Goal: Task Accomplishment & Management: Complete application form

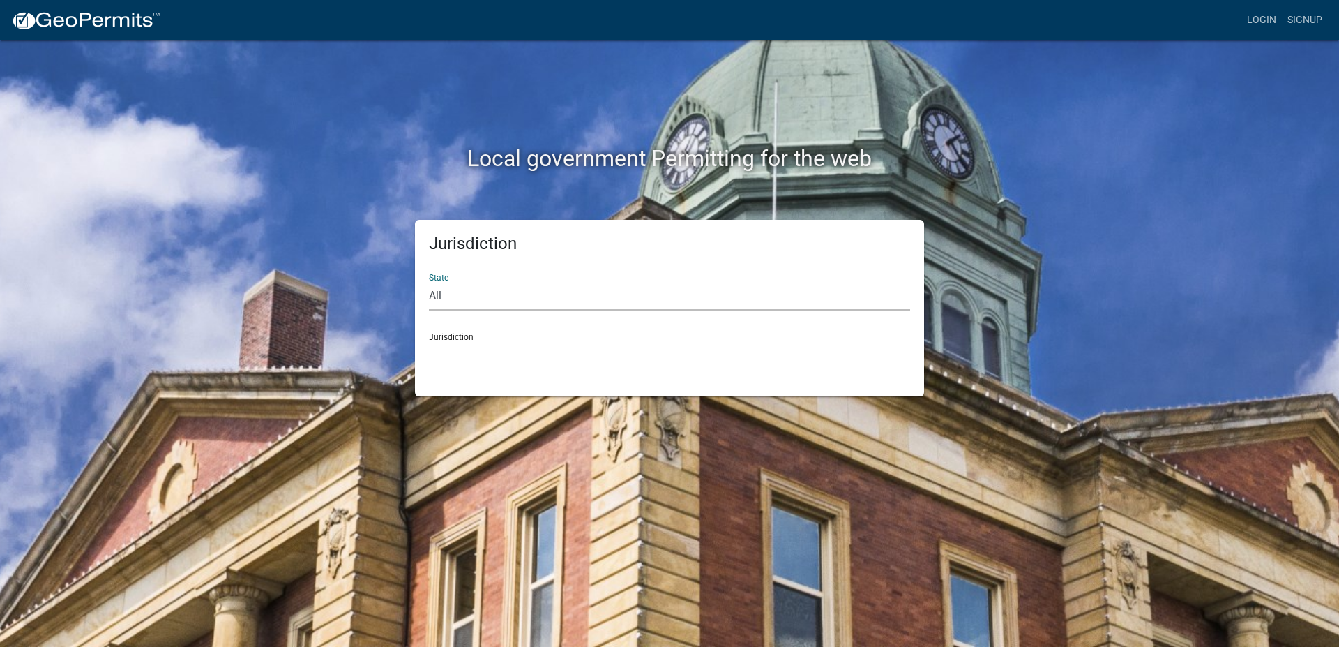
click at [429, 282] on select "All [US_STATE] [US_STATE] [US_STATE] [US_STATE] [US_STATE] [US_STATE] [US_STATE…" at bounding box center [669, 296] width 481 height 29
select select "[US_STATE]"
click option "[US_STATE]" at bounding box center [0, 0] width 0 height 0
click at [429, 341] on select "[GEOGRAPHIC_DATA], [US_STATE] [GEOGRAPHIC_DATA], [US_STATE]" at bounding box center [669, 355] width 481 height 29
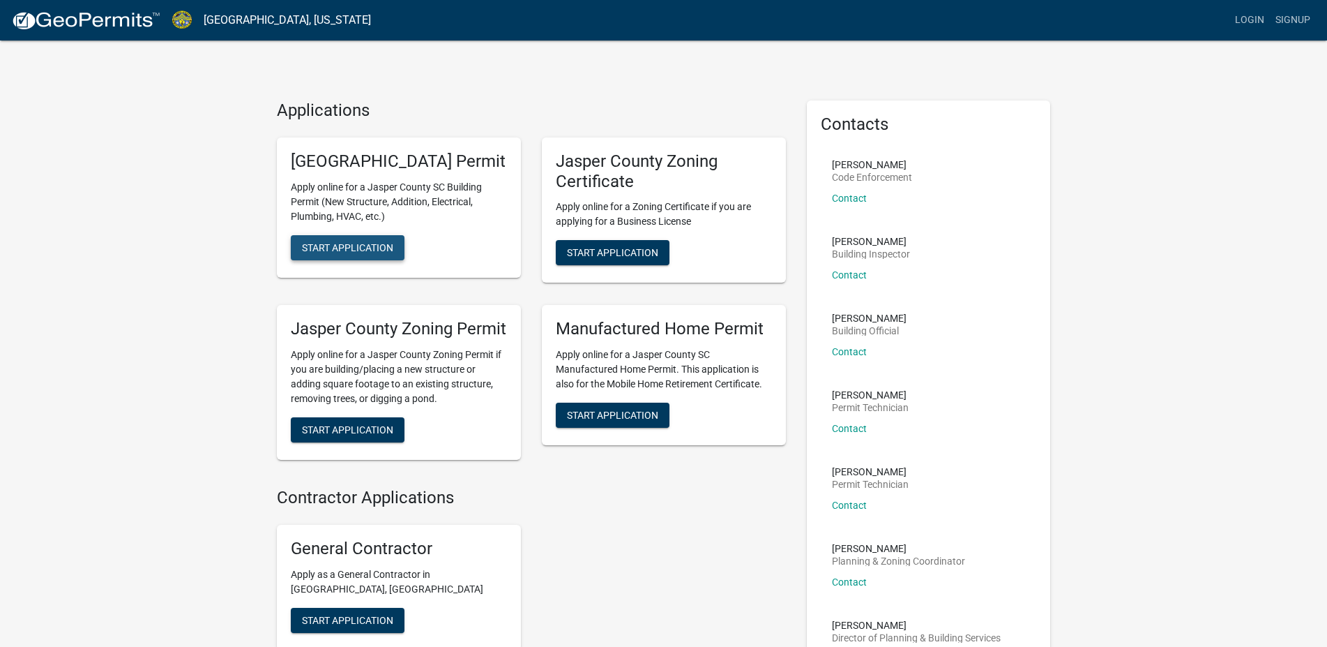
click at [395, 259] on button "Start Application" at bounding box center [348, 247] width 114 height 25
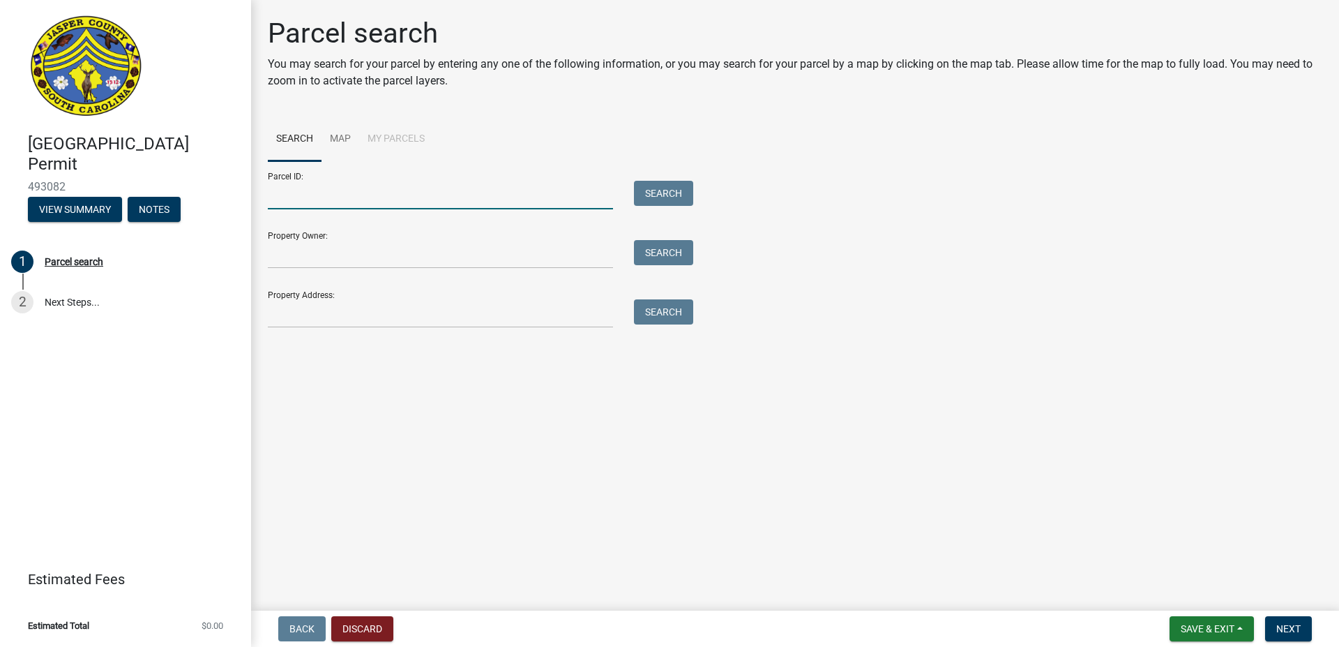
click at [305, 195] on input "Parcel ID:" at bounding box center [440, 195] width 345 height 29
type input "[PHONE_NUMBER]"
click at [645, 199] on button "Search" at bounding box center [663, 193] width 59 height 25
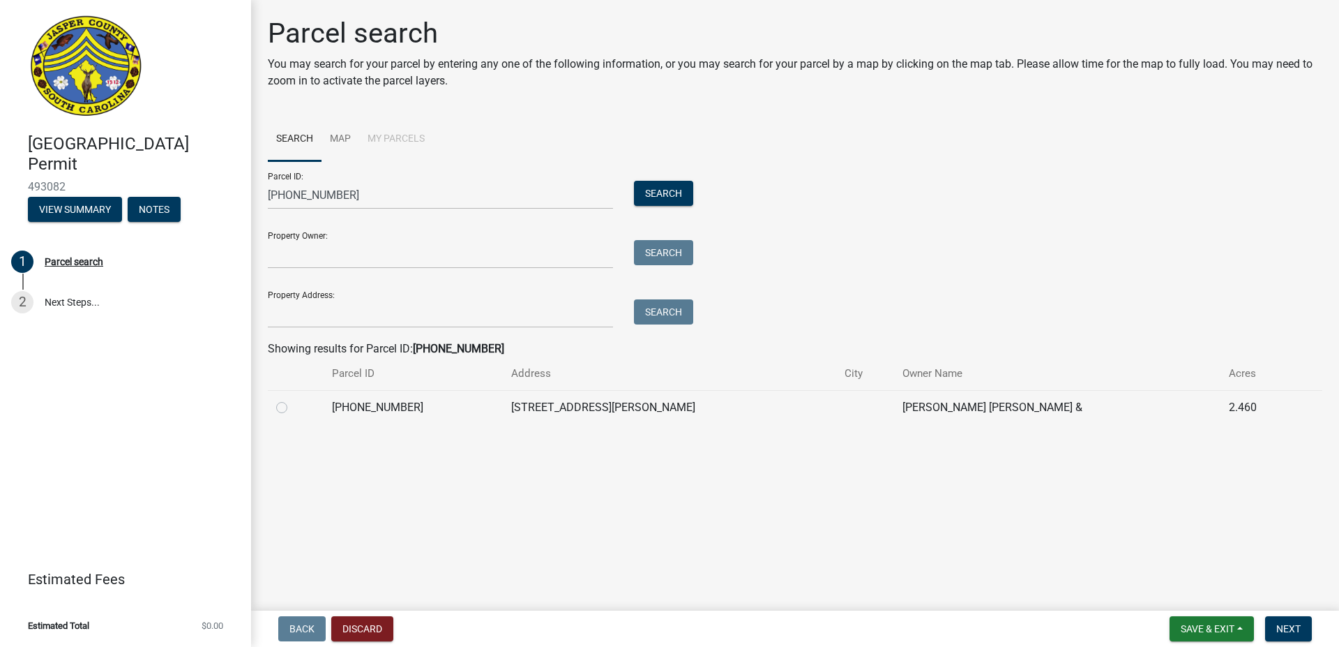
click at [293, 399] on label at bounding box center [293, 399] width 0 height 0
click at [293, 408] on input "radio" at bounding box center [297, 403] width 9 height 9
radio input "true"
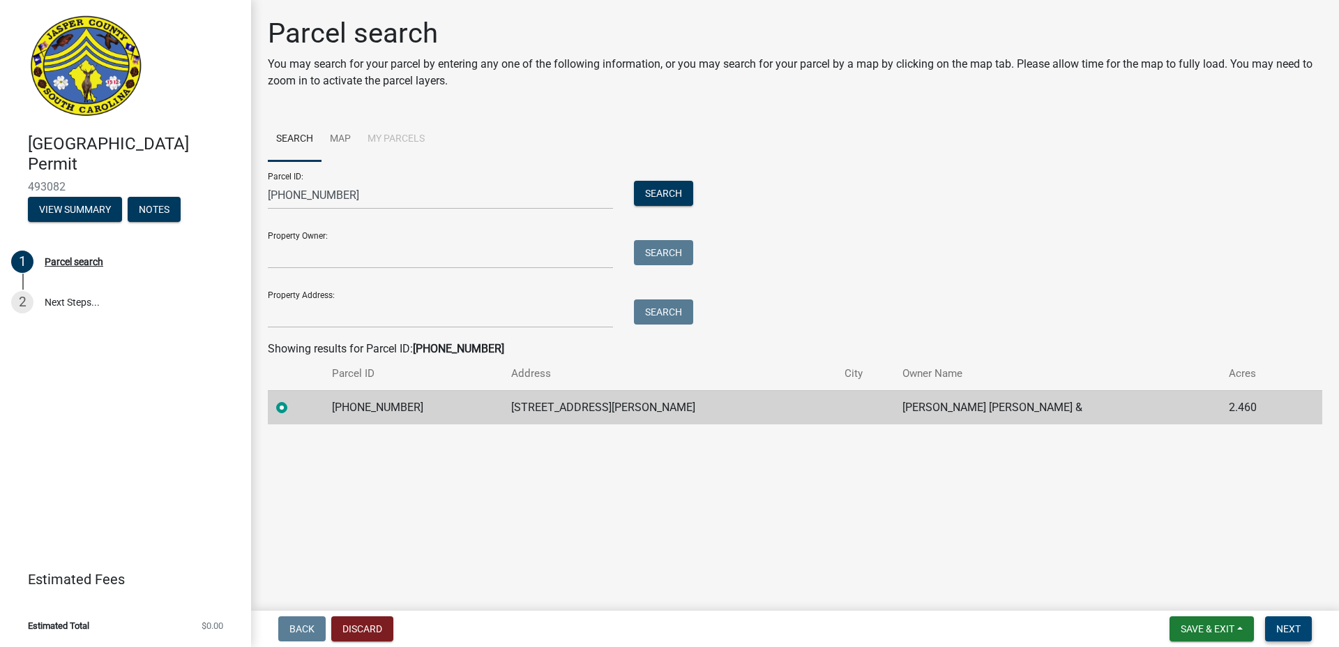
click at [1301, 635] on button "Next" at bounding box center [1288, 628] width 47 height 25
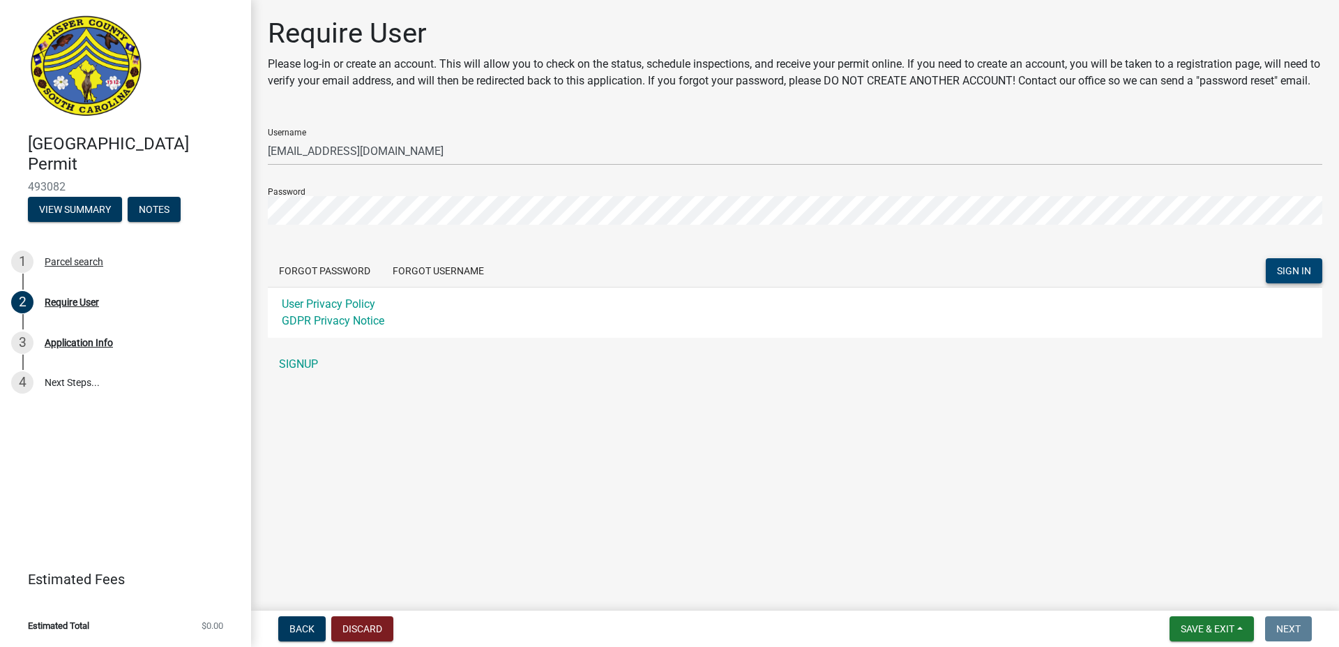
click at [1300, 276] on span "SIGN IN" at bounding box center [1294, 270] width 34 height 11
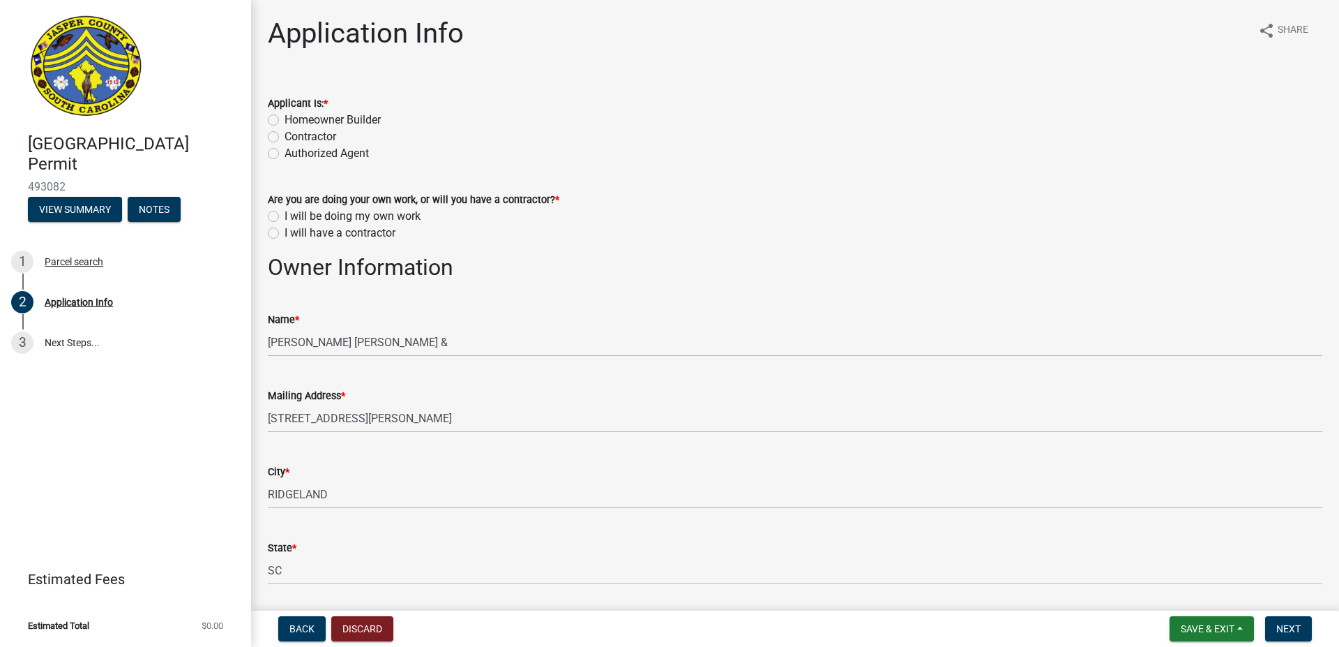
click at [285, 133] on label "Contractor" at bounding box center [311, 136] width 52 height 17
click at [285, 133] on input "Contractor" at bounding box center [289, 132] width 9 height 9
radio input "true"
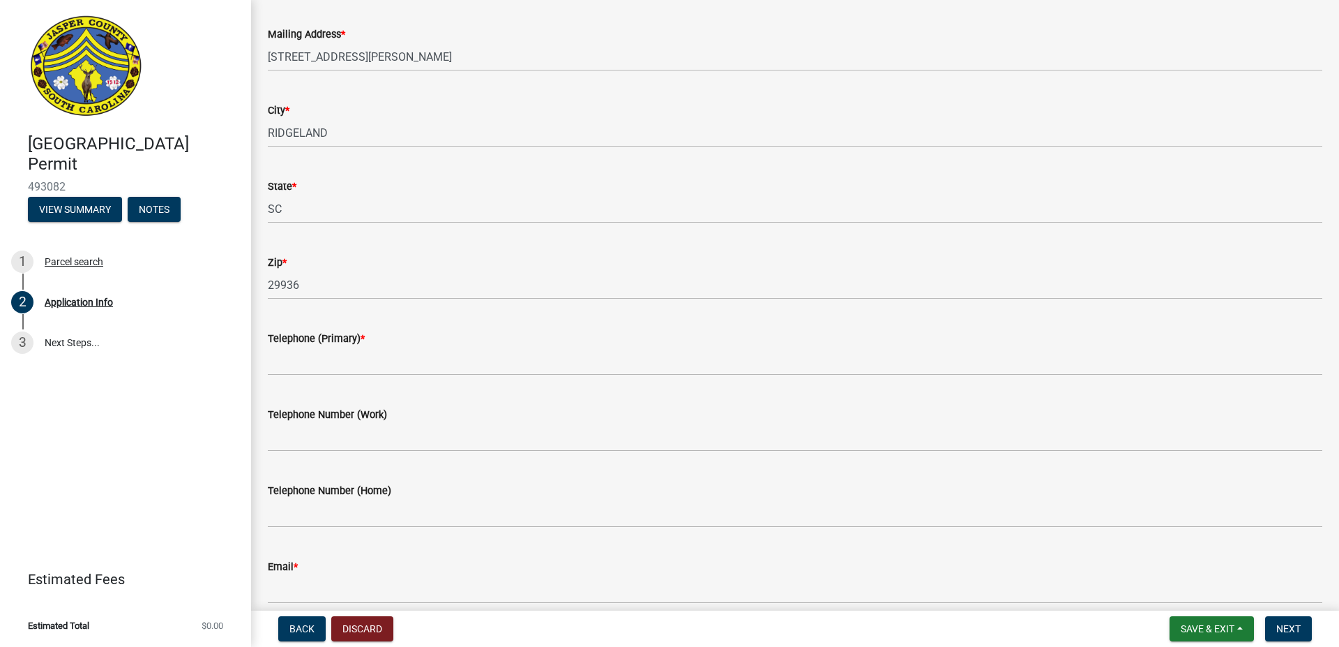
scroll to position [318, 0]
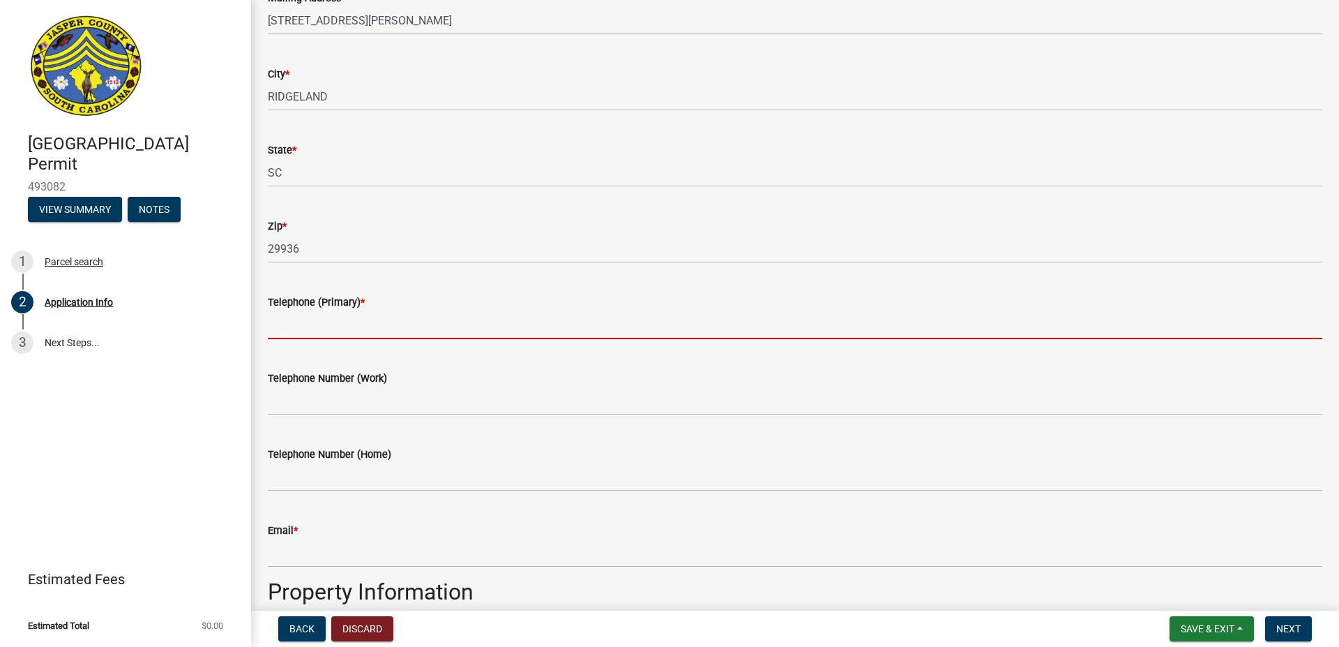
click at [374, 323] on input "Telephone (Primary) *" at bounding box center [795, 324] width 1055 height 29
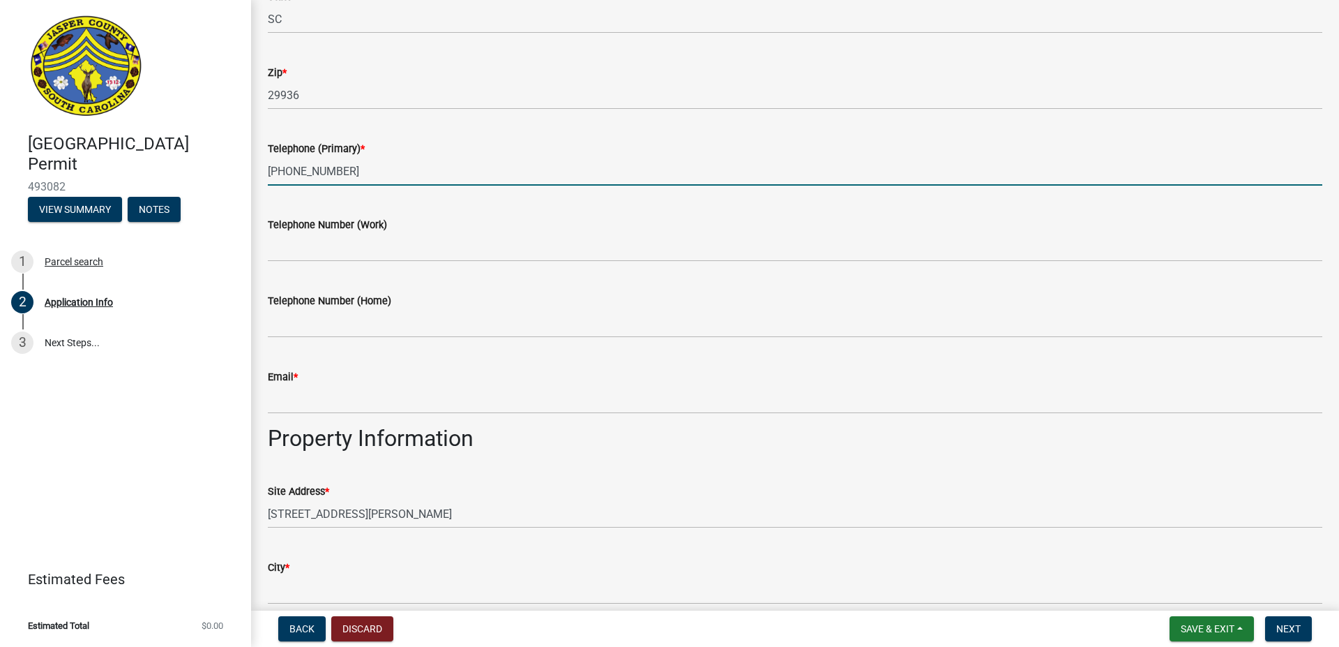
scroll to position [477, 0]
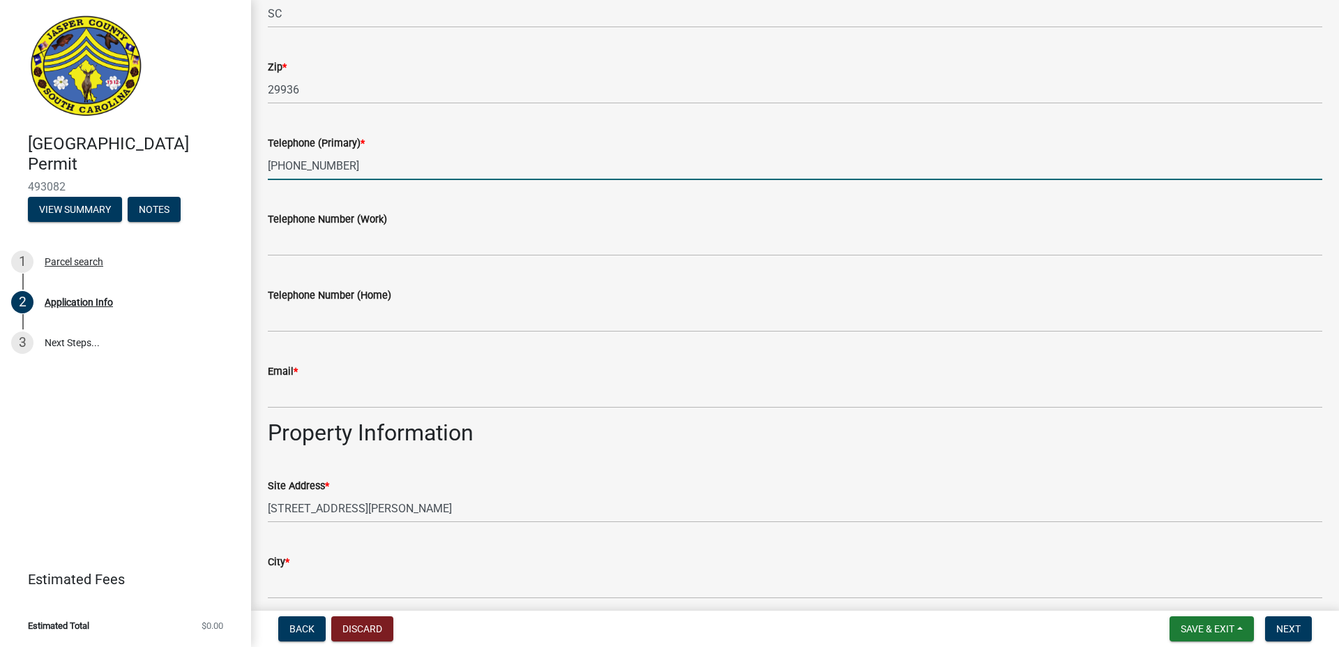
type input "[PHONE_NUMBER]"
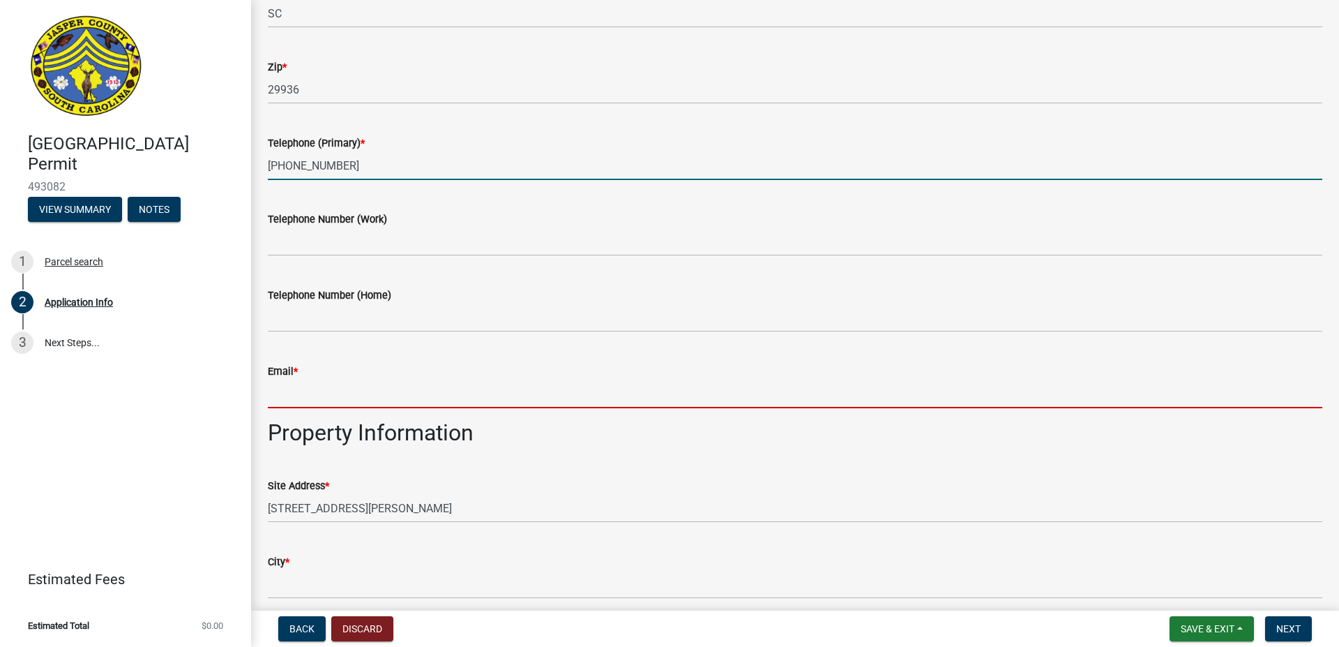
click at [297, 393] on input "Email *" at bounding box center [795, 393] width 1055 height 29
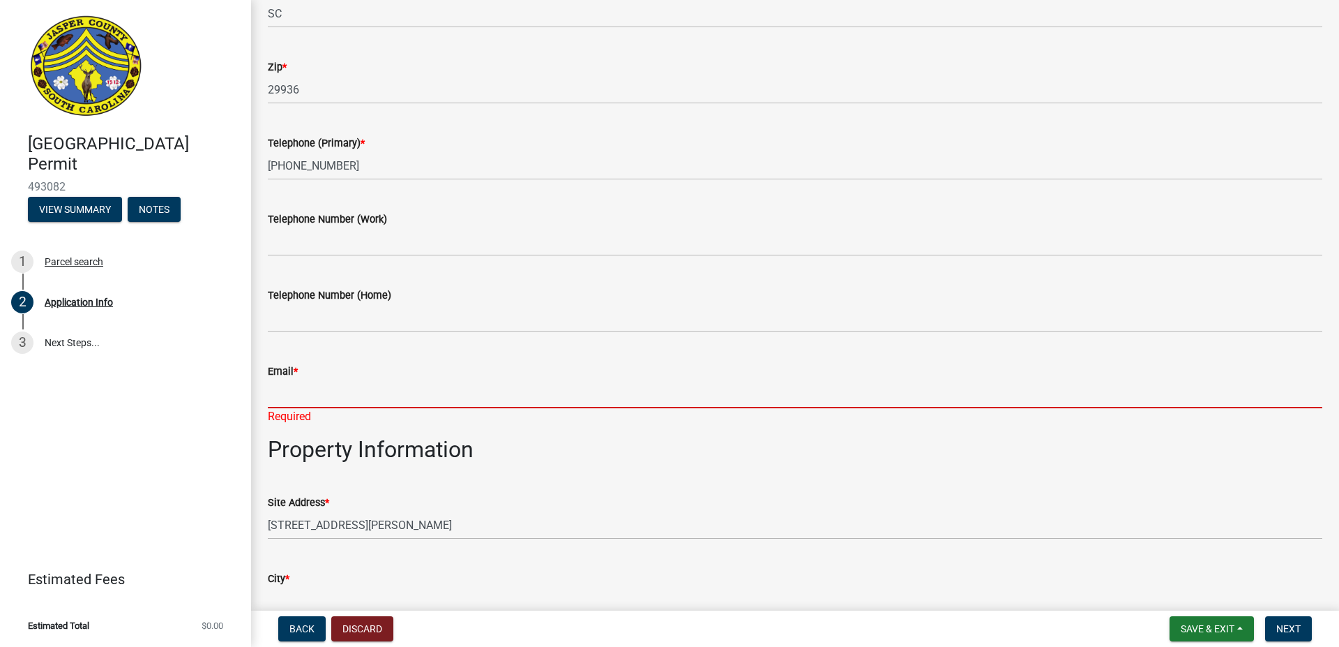
paste input "[EMAIL_ADDRESS][DOMAIN_NAME]"
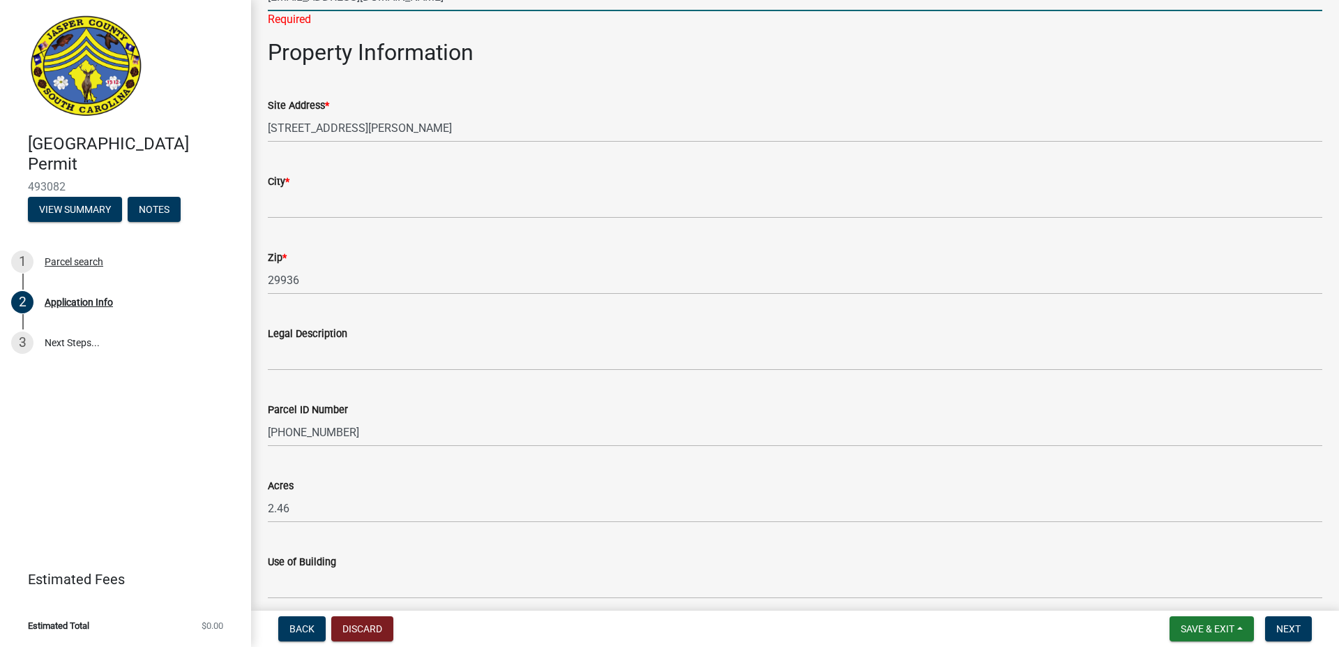
scroll to position [875, 0]
type input "[EMAIL_ADDRESS][DOMAIN_NAME]"
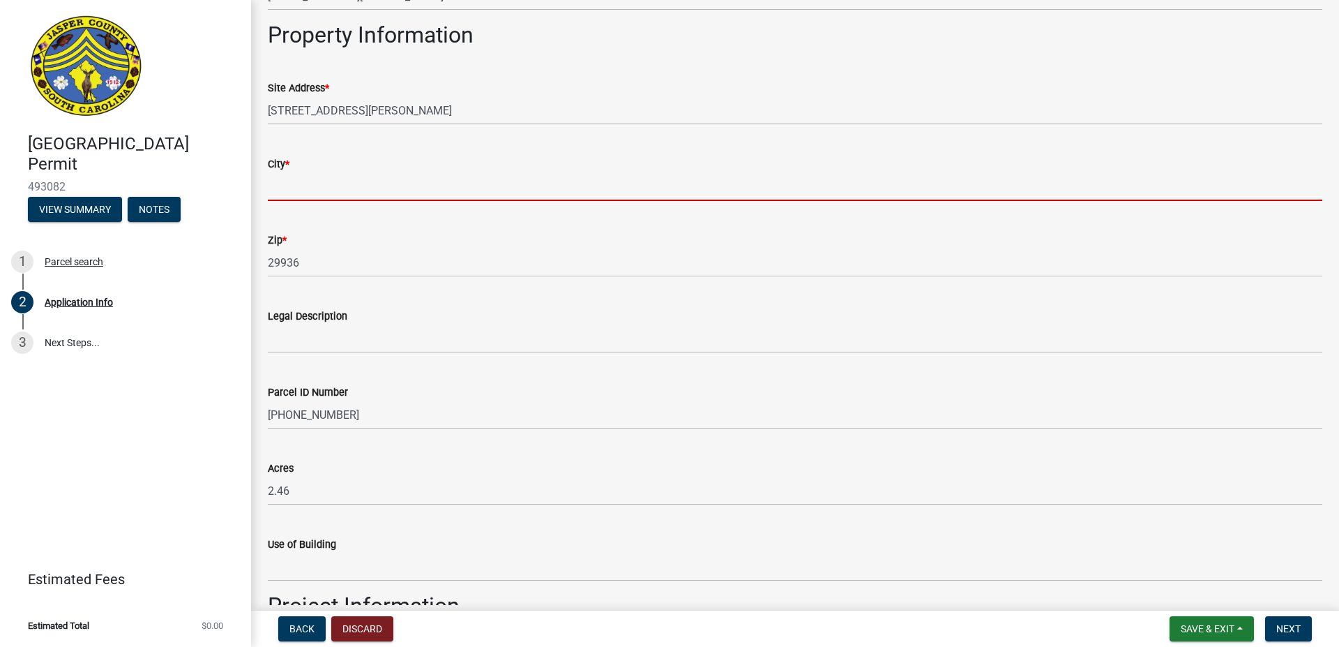
click at [368, 201] on input "City *" at bounding box center [795, 186] width 1055 height 29
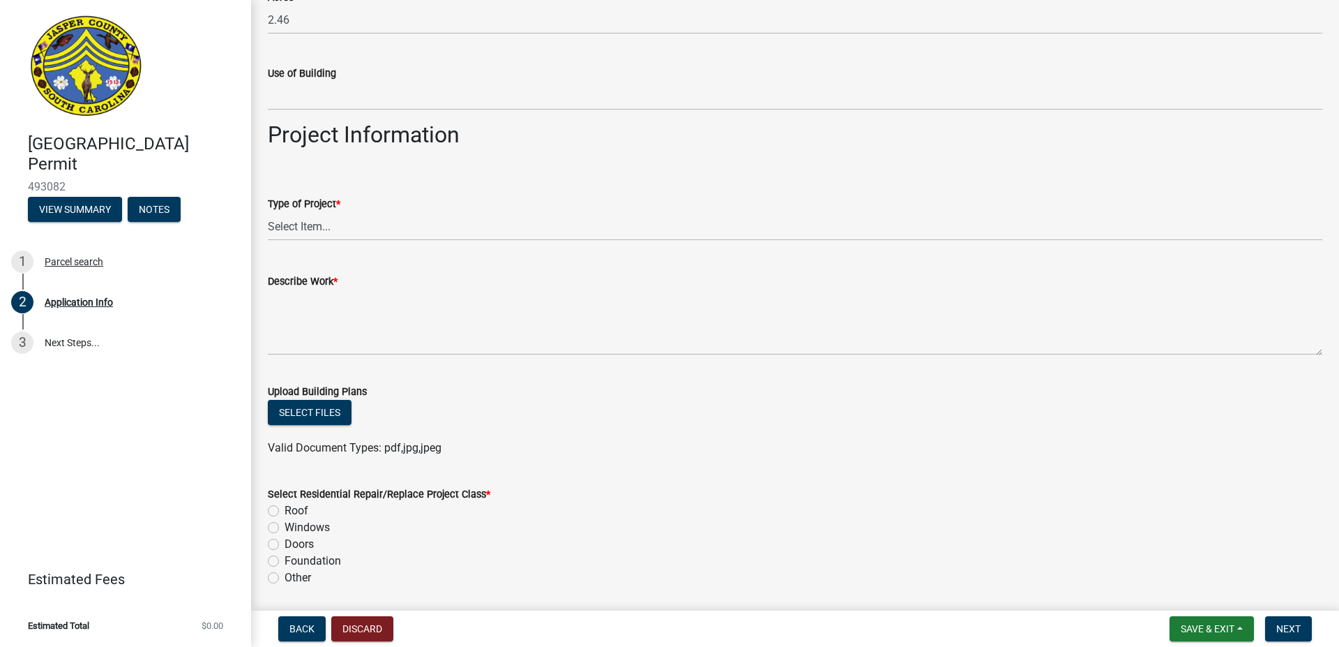
scroll to position [1352, 0]
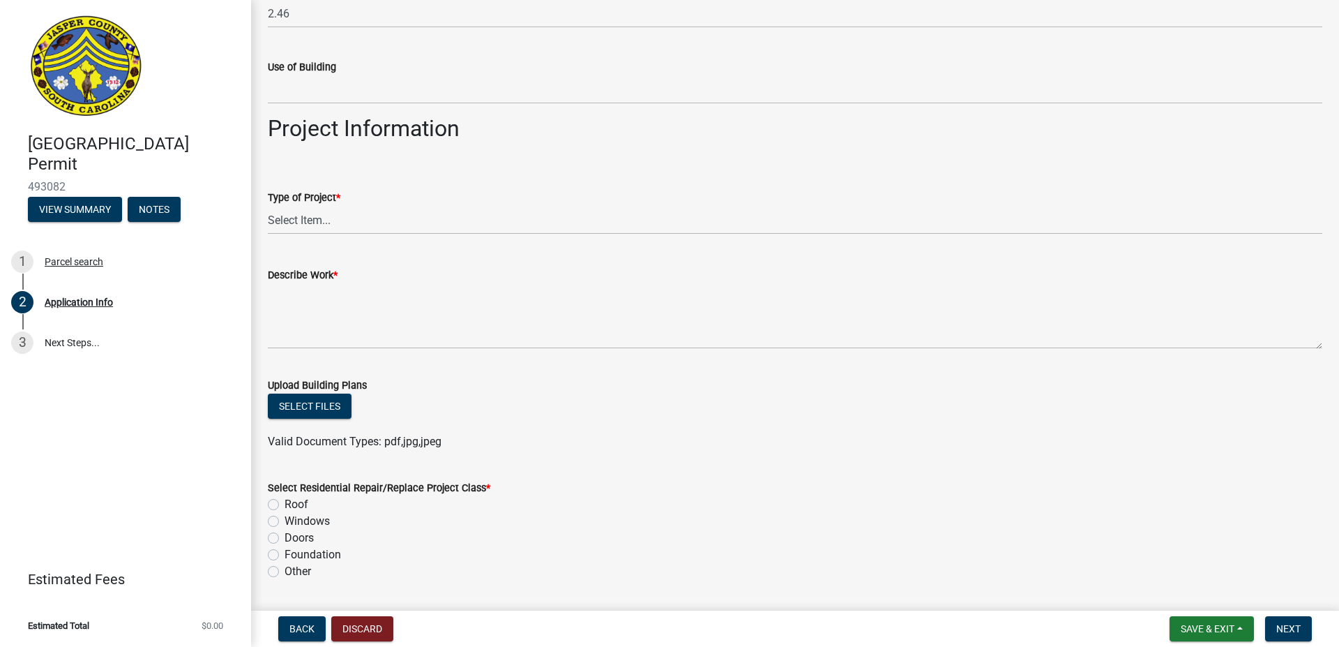
type input "Ridgeland"
click at [268, 206] on select "Select Item... Construction Trailer/Shipping Container Residential Demolition C…" at bounding box center [795, 220] width 1055 height 29
click option "Residential Addition/Alteration" at bounding box center [0, 0] width 0 height 0
select select "4b7d28f2-ad6d-4146-a007-9cde64d4e27b"
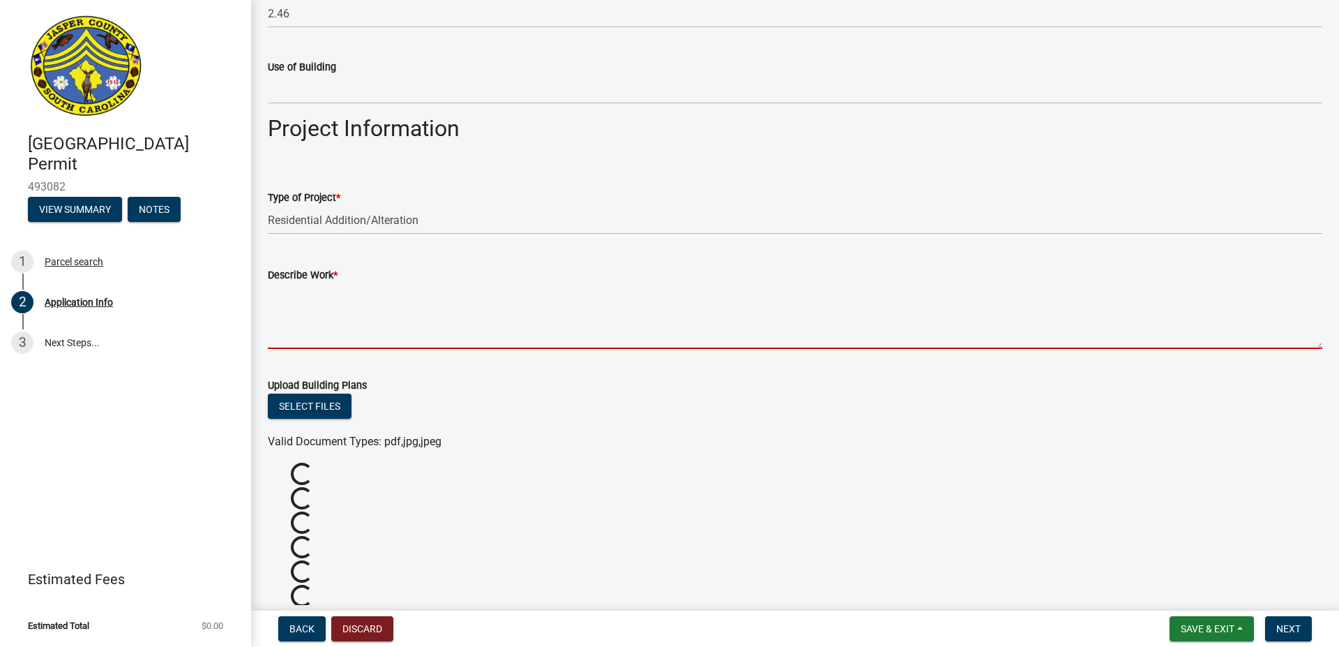
click at [313, 340] on textarea "Describe Work *" at bounding box center [795, 316] width 1055 height 66
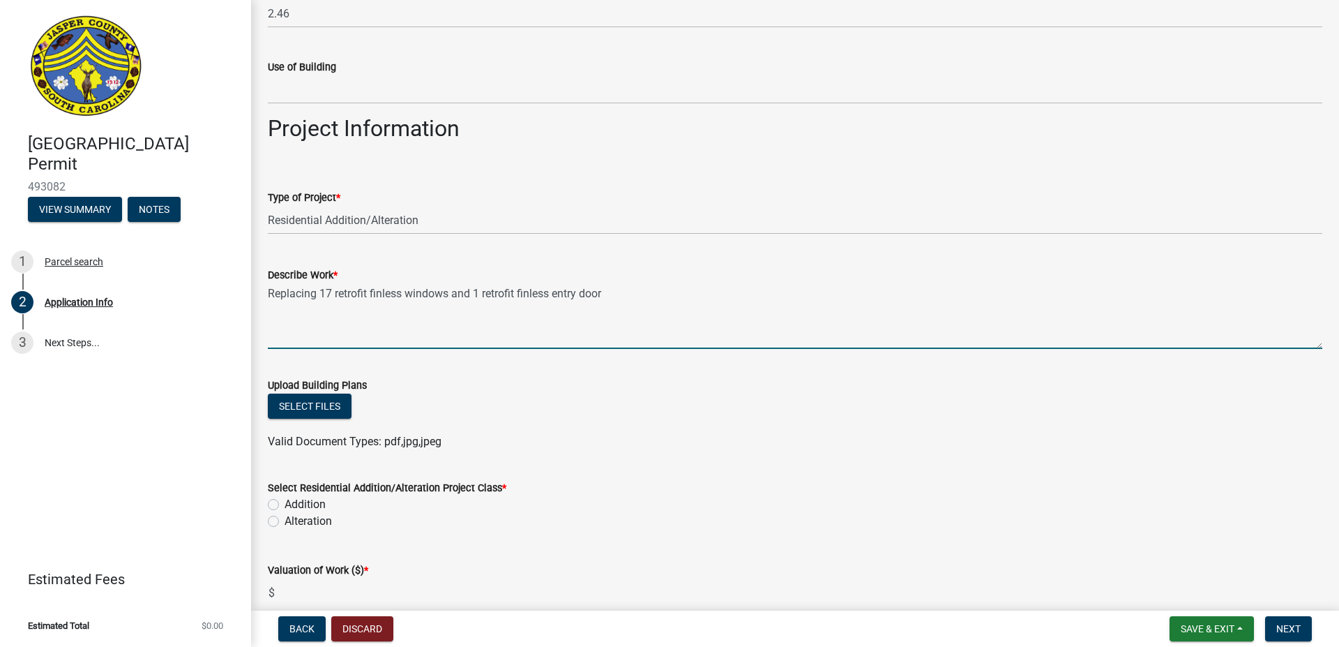
type textarea "Replacing 17 retrofit finless windows and 1 retrofit finless entry door"
click at [285, 522] on label "Alteration" at bounding box center [308, 521] width 47 height 17
click at [285, 522] on input "Alteration" at bounding box center [289, 517] width 9 height 9
radio input "true"
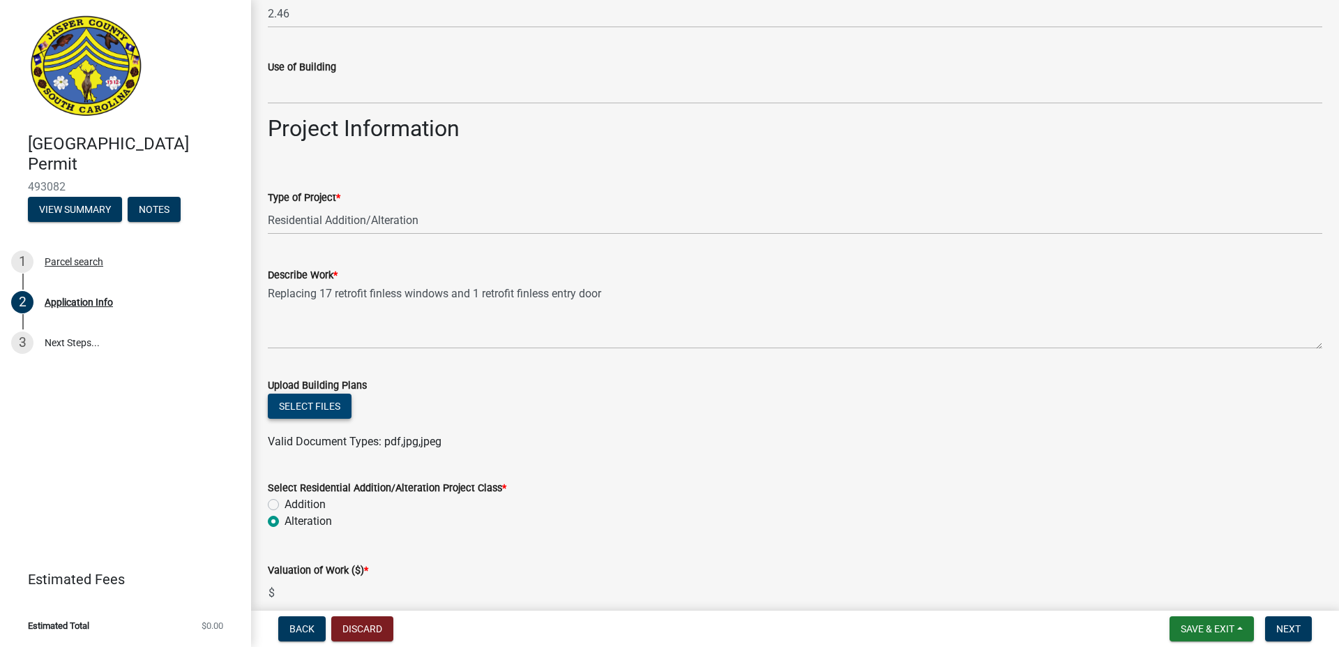
click at [312, 408] on button "Select files" at bounding box center [310, 405] width 84 height 25
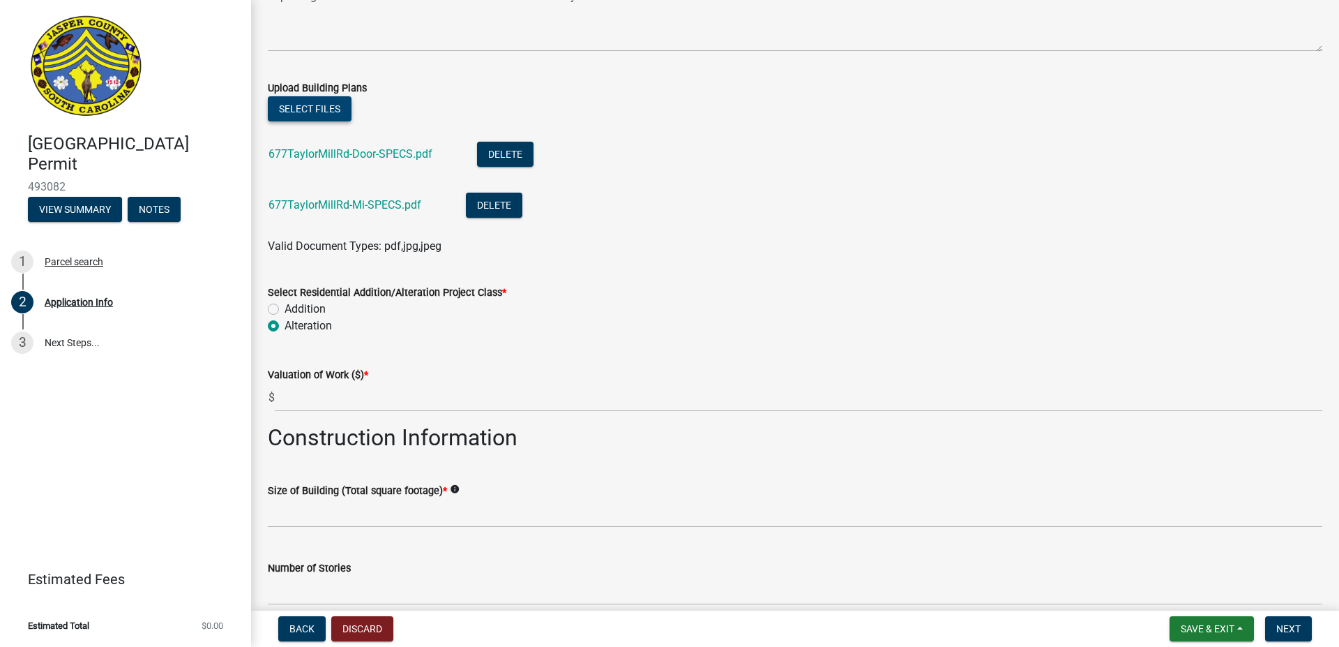
scroll to position [1590, 0]
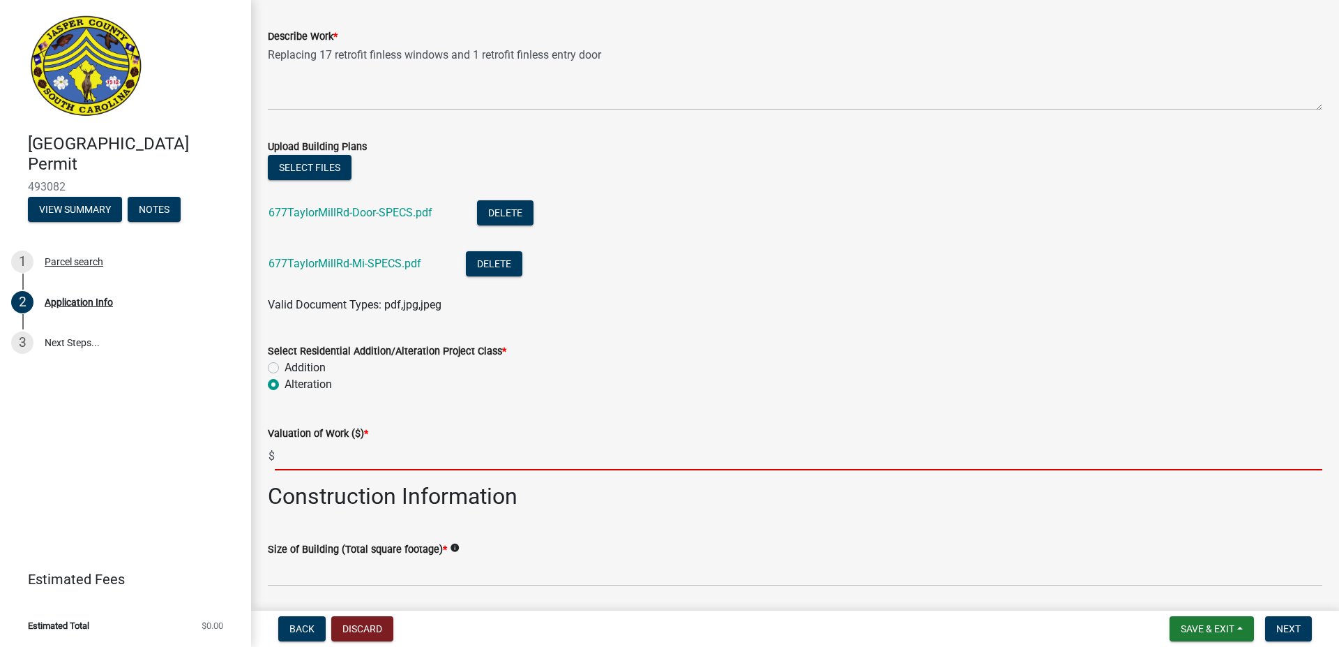
click at [296, 457] on input "text" at bounding box center [799, 455] width 1048 height 29
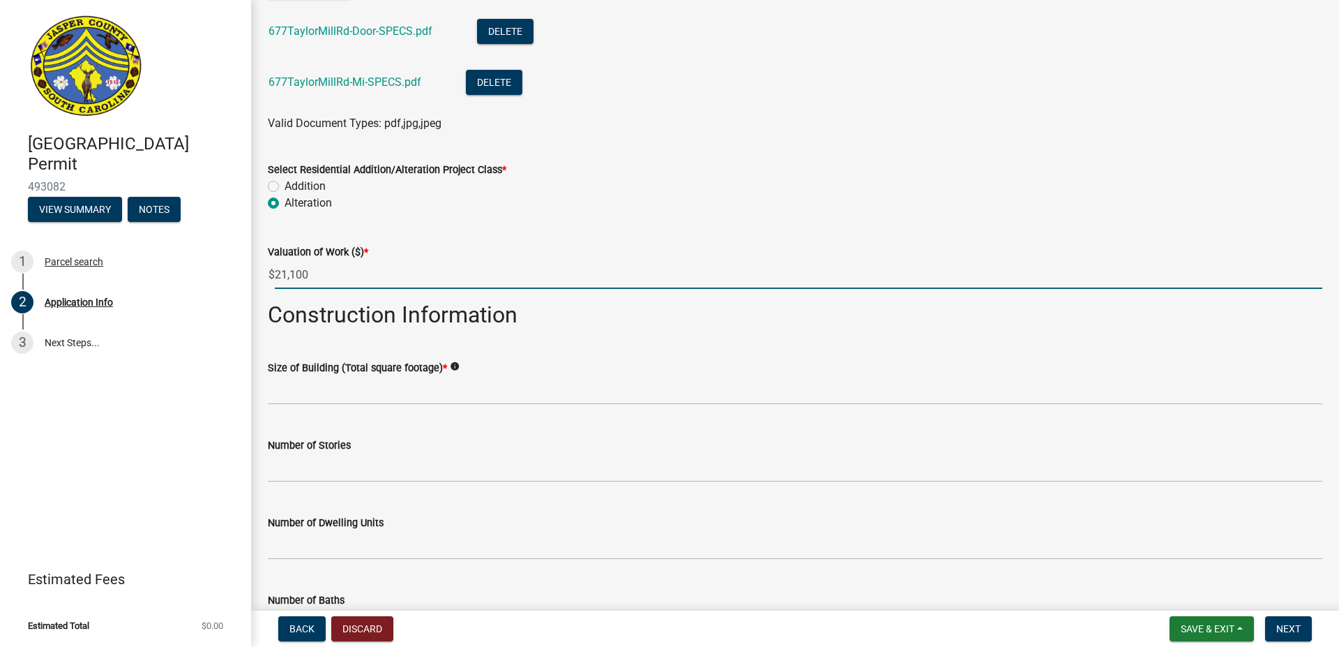
scroll to position [1829, 0]
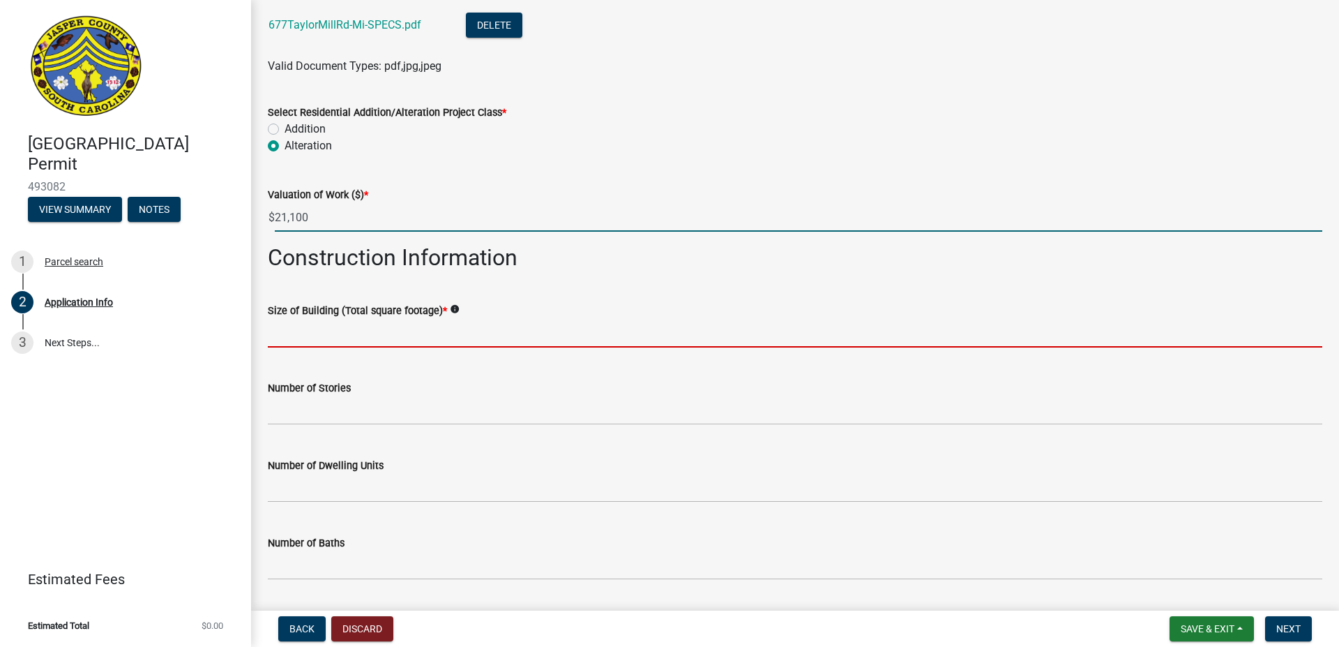
type input "21100"
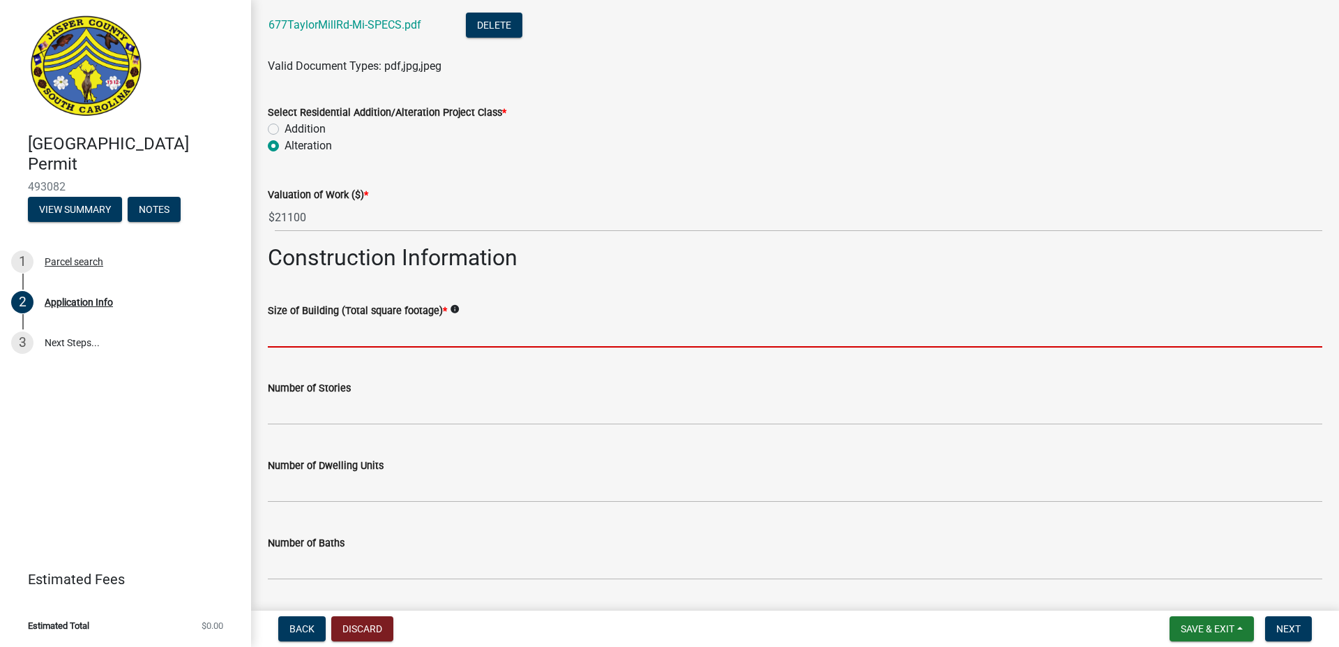
click at [400, 327] on input "text" at bounding box center [795, 333] width 1055 height 29
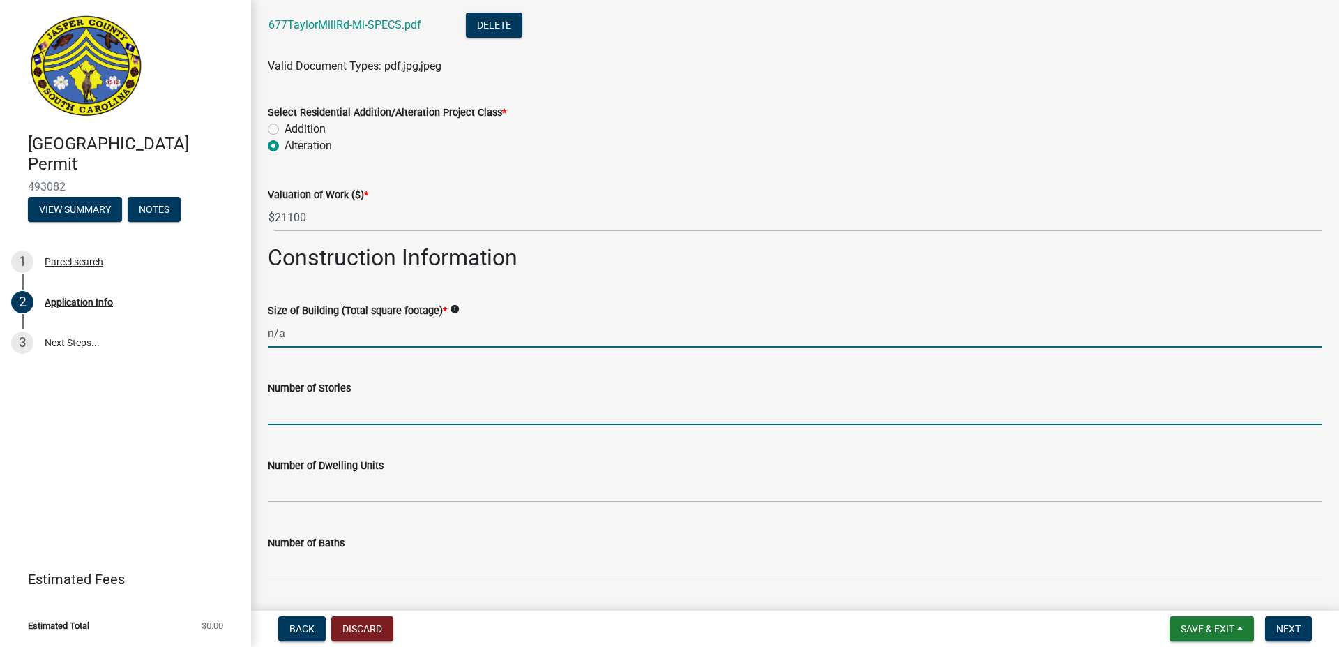
type input "0"
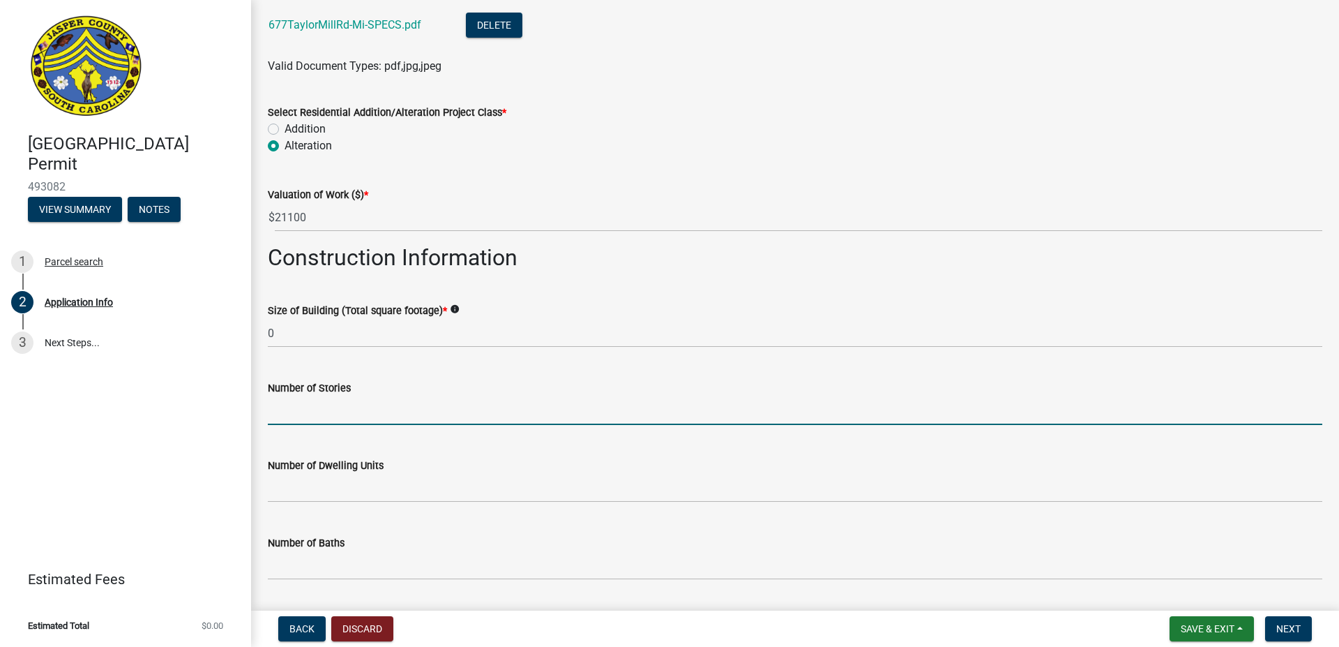
click at [342, 419] on input "text" at bounding box center [795, 410] width 1055 height 29
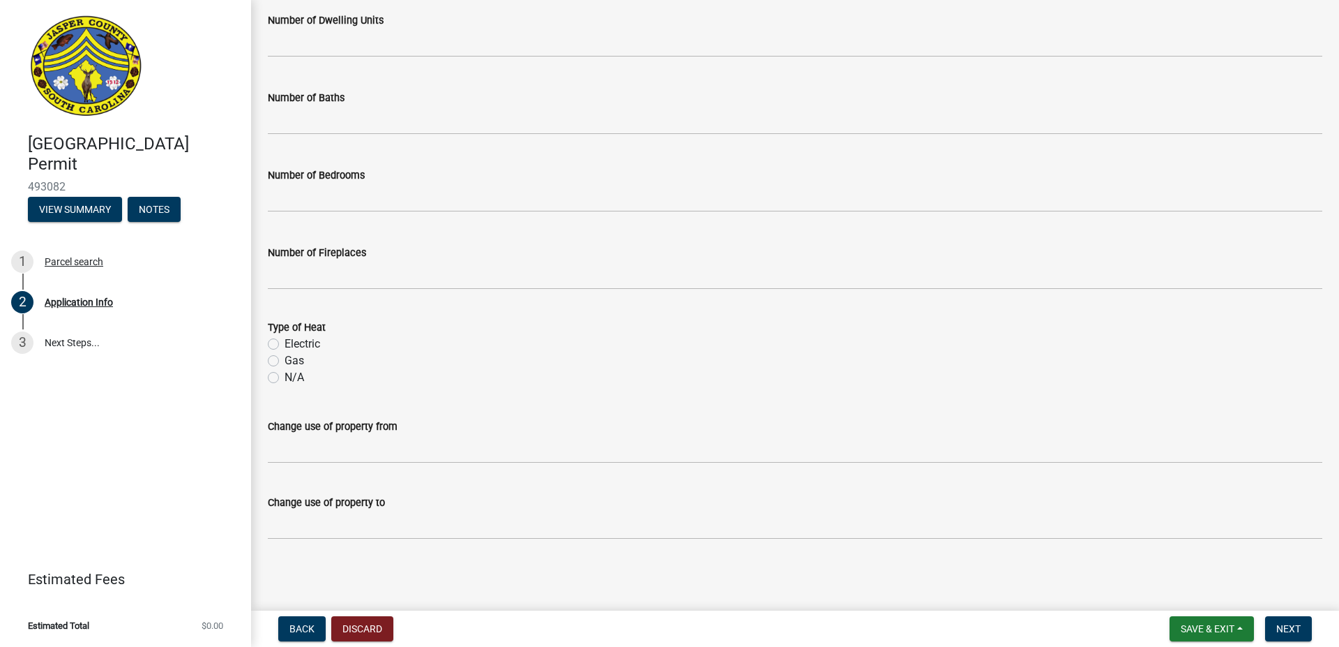
click at [285, 379] on label "N/A" at bounding box center [295, 377] width 20 height 17
click at [285, 378] on input "N/A" at bounding box center [289, 373] width 9 height 9
radio input "true"
click at [1283, 628] on span "Next" at bounding box center [1288, 628] width 24 height 11
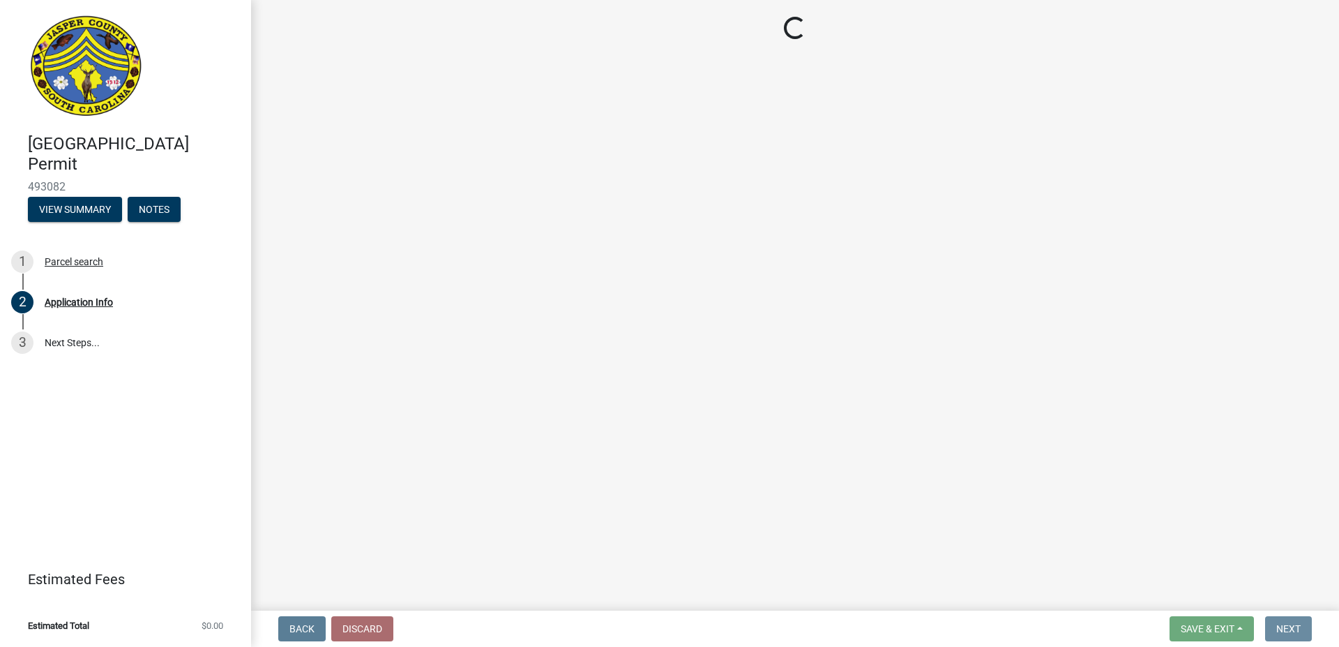
scroll to position [0, 0]
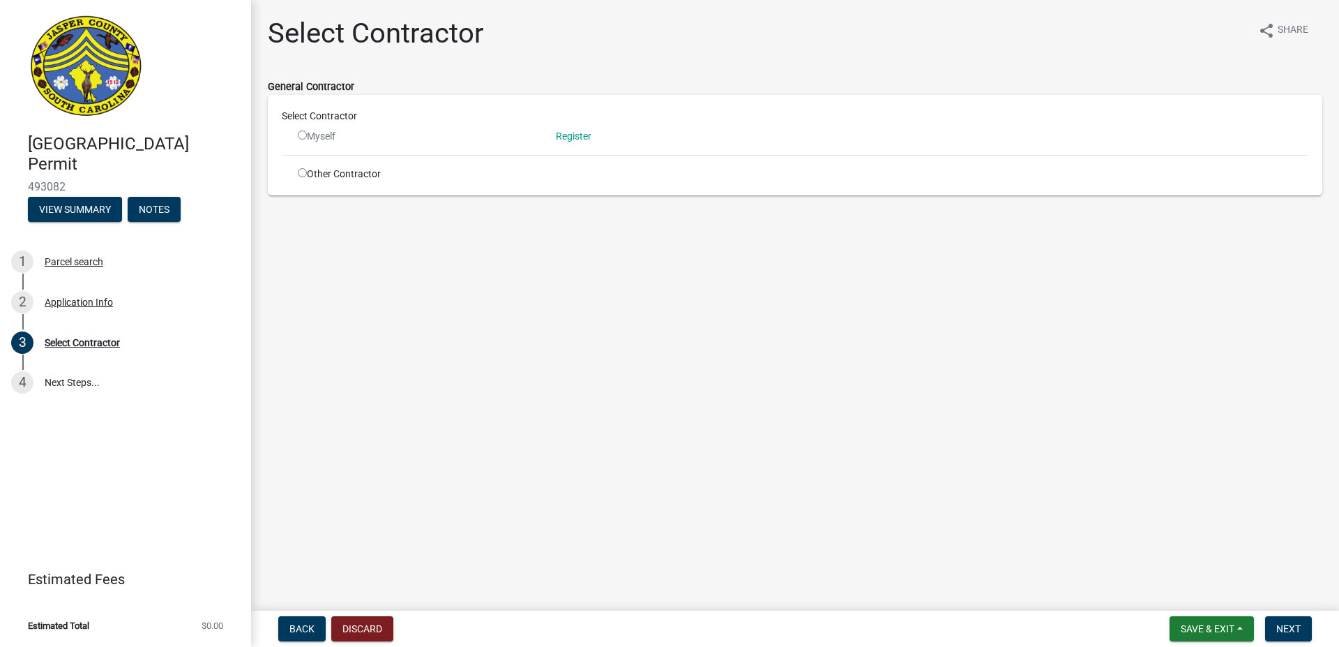
click at [302, 132] on input "radio" at bounding box center [302, 134] width 9 height 9
radio input "false"
click at [580, 136] on link "Register" at bounding box center [574, 135] width 36 height 11
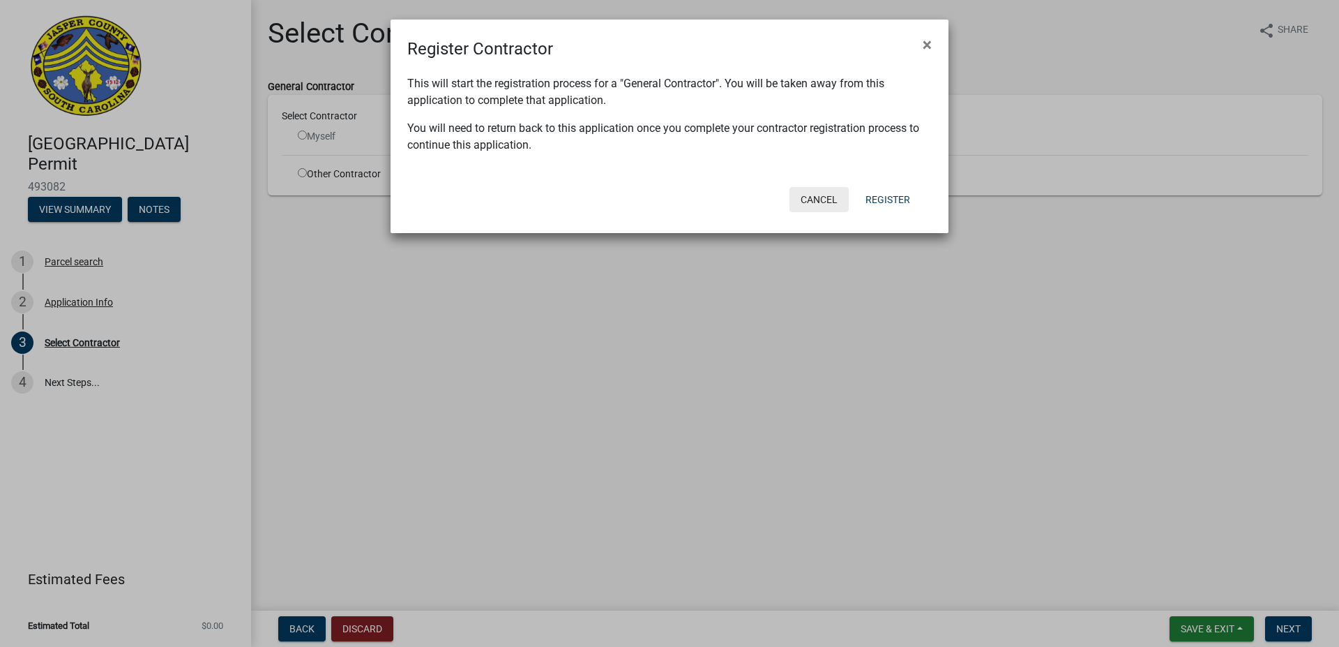
click at [817, 200] on button "Cancel" at bounding box center [819, 199] width 59 height 25
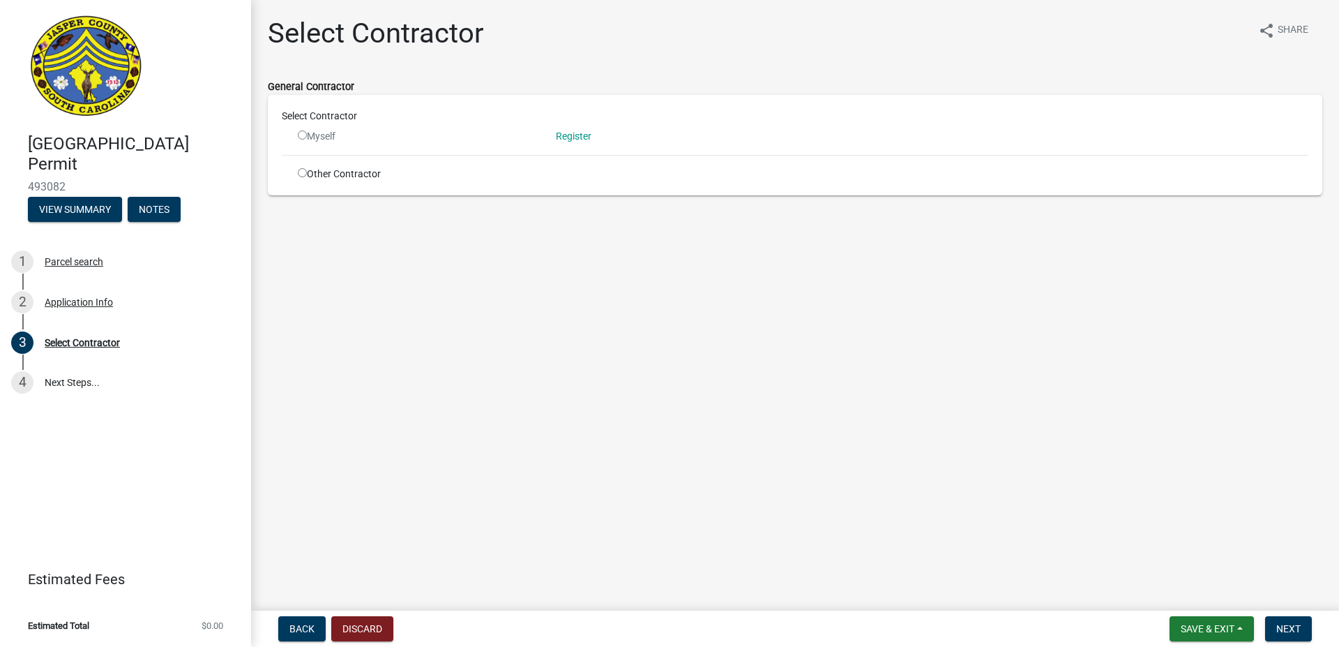
drag, startPoint x: 522, startPoint y: 248, endPoint x: 511, endPoint y: 243, distance: 11.9
click at [520, 248] on main "Select Contractor share Share General Contractor Select Contractor Myself Regis…" at bounding box center [795, 302] width 1088 height 605
click at [298, 174] on input "radio" at bounding box center [302, 172] width 9 height 9
radio input "true"
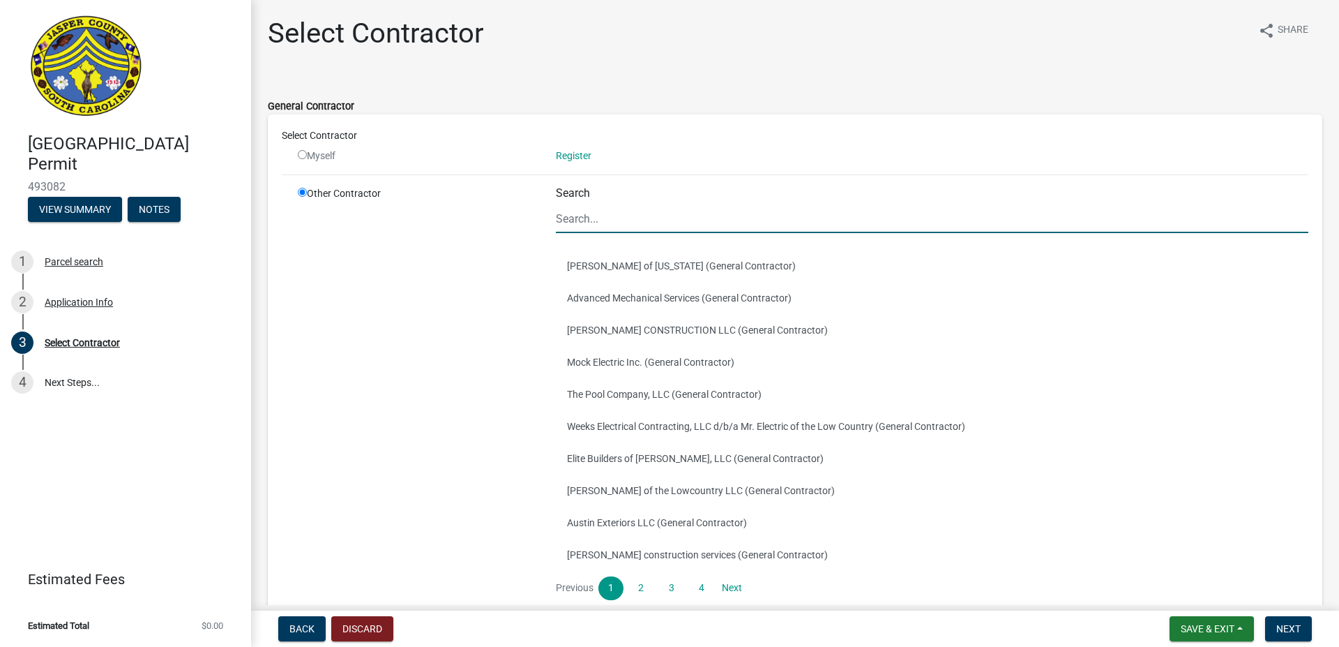
click at [596, 221] on input "Search" at bounding box center [932, 218] width 753 height 29
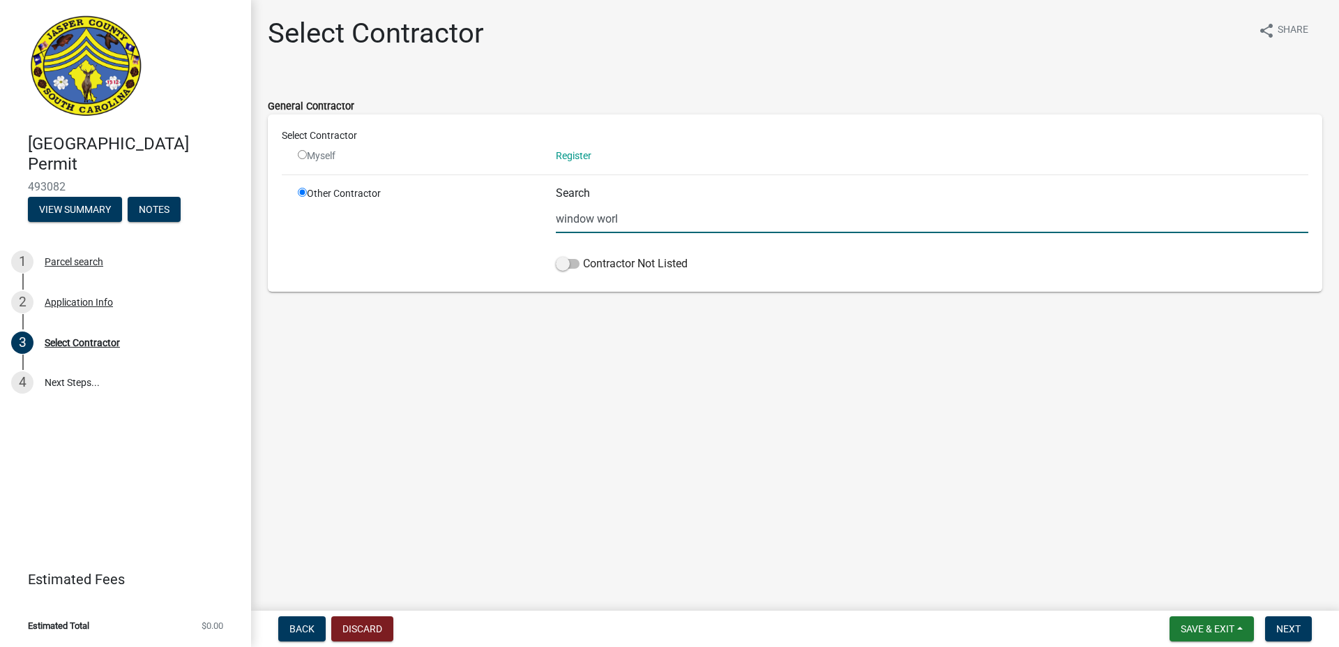
type input "window world"
drag, startPoint x: 645, startPoint y: 221, endPoint x: 380, endPoint y: 207, distance: 265.4
click at [556, 207] on input "window world" at bounding box center [932, 218] width 753 height 29
click at [679, 437] on main "Select Contractor share Share General Contractor Select Contractor Myself Regis…" at bounding box center [795, 302] width 1088 height 605
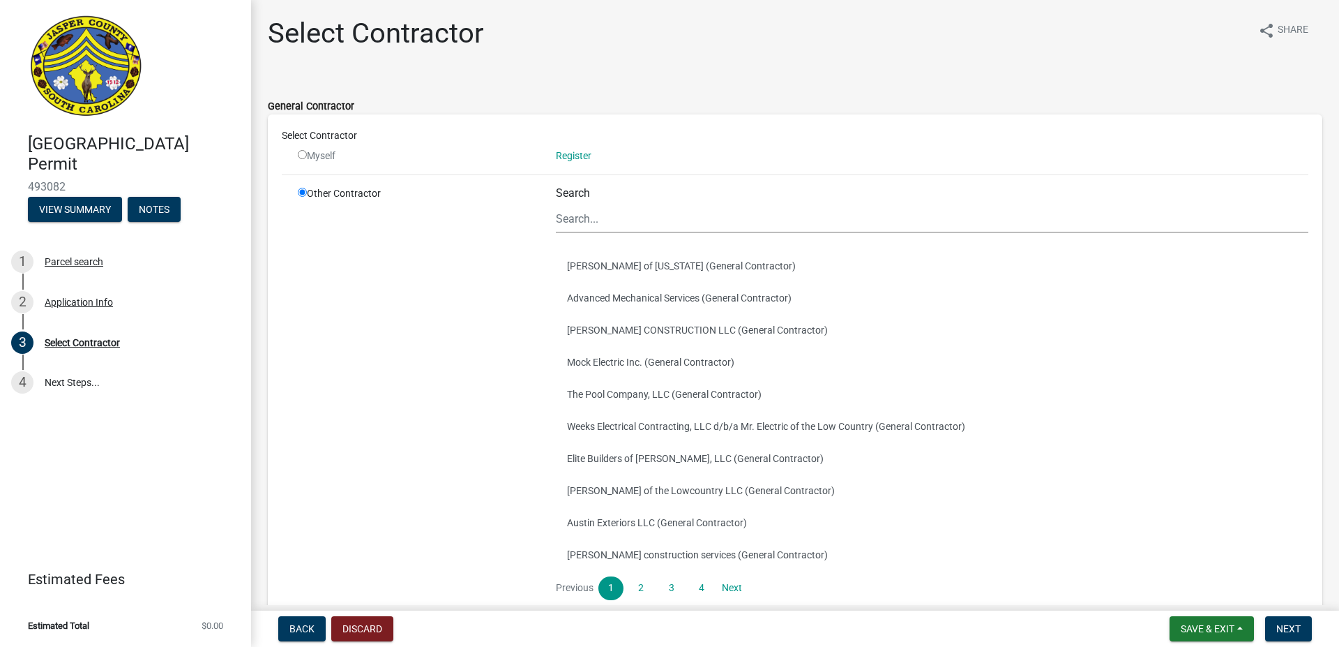
click at [304, 157] on input "radio" at bounding box center [302, 154] width 9 height 9
radio input "false"
radio input "true"
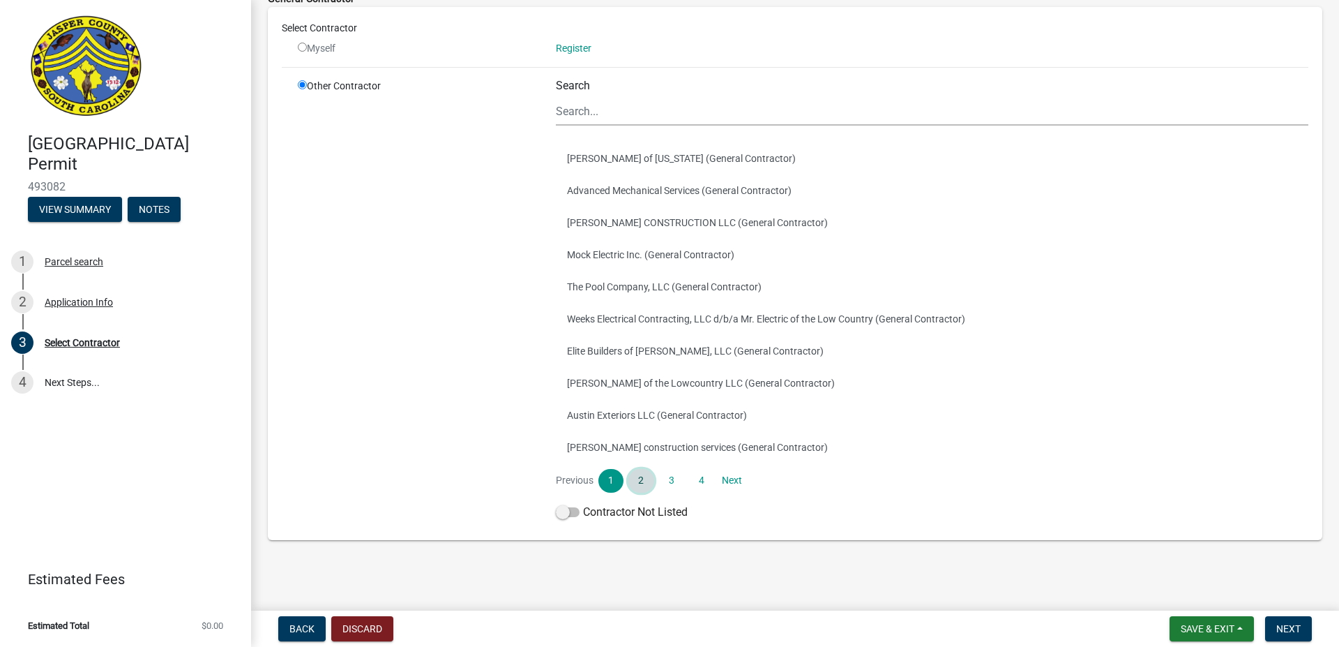
click at [639, 481] on link "2" at bounding box center [640, 481] width 25 height 24
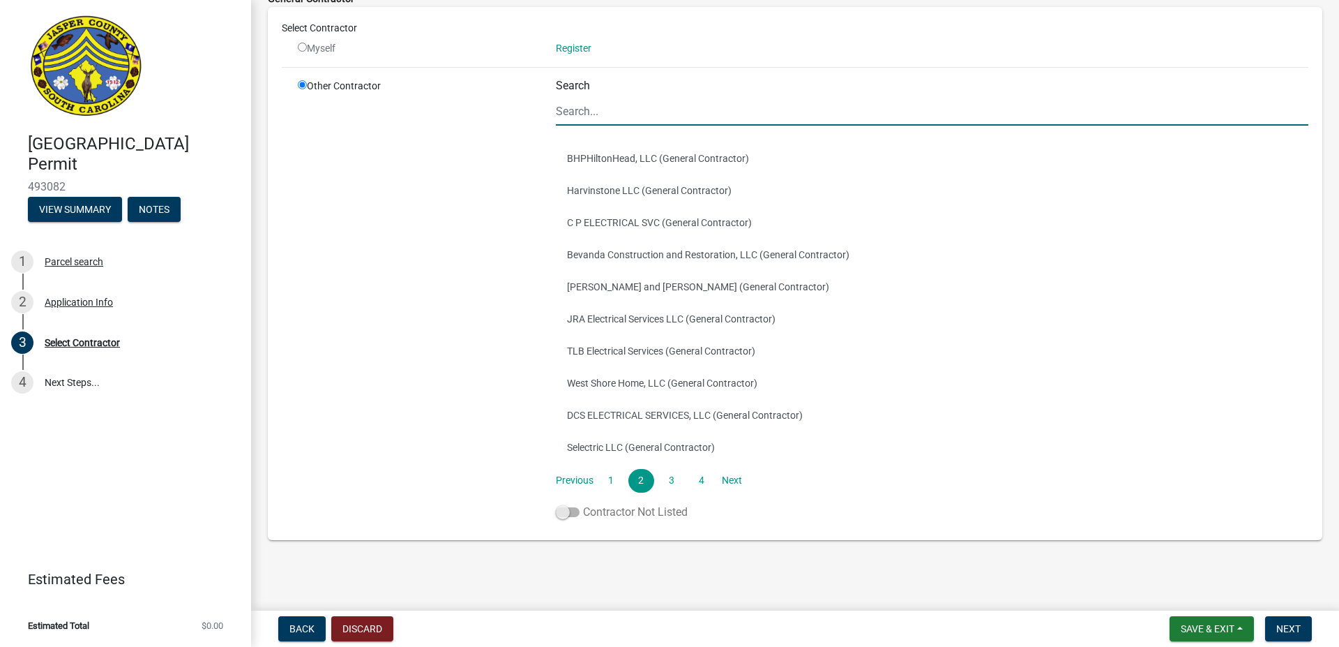
click at [566, 507] on span at bounding box center [568, 512] width 24 height 10
click at [583, 504] on input "Contractor Not Listed" at bounding box center [583, 504] width 0 height 0
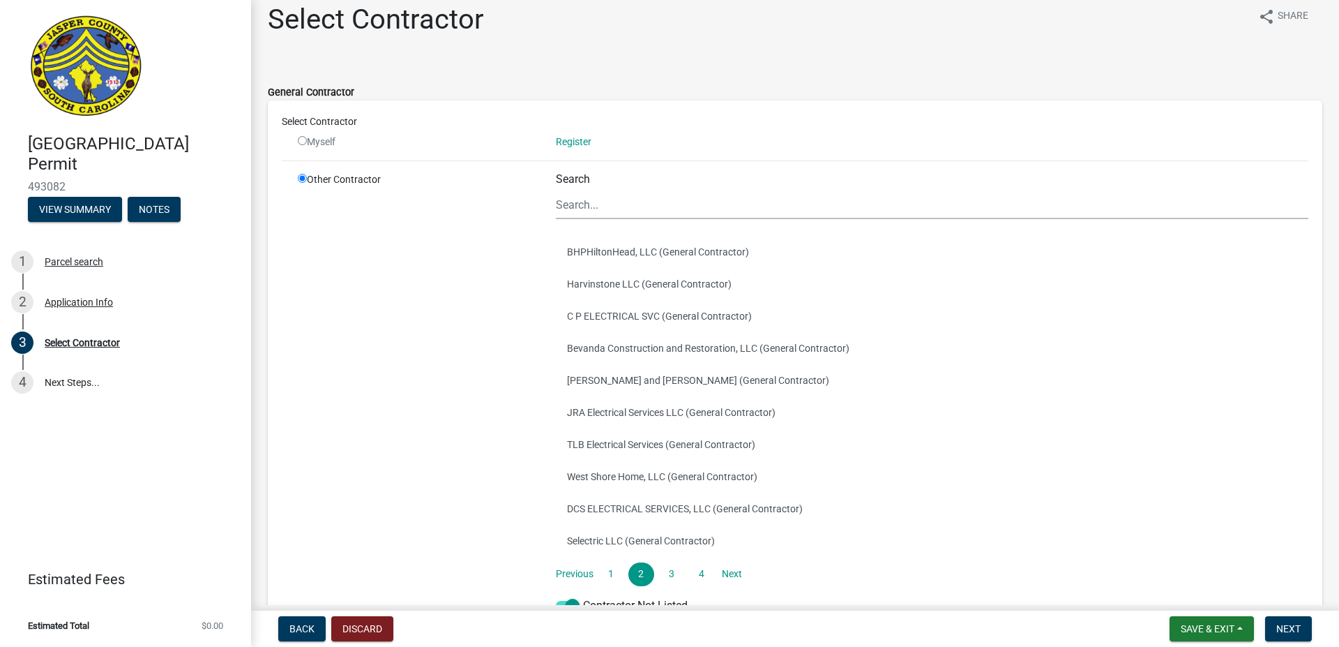
scroll to position [0, 0]
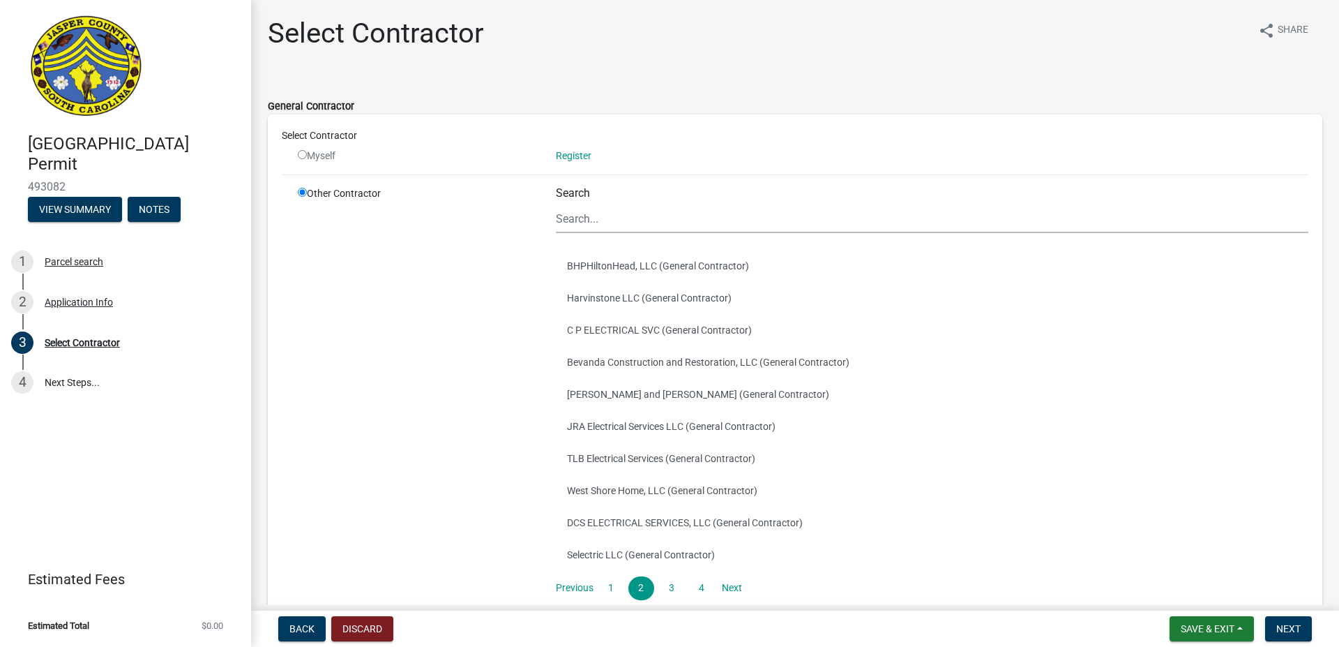
click at [302, 150] on input "radio" at bounding box center [302, 154] width 9 height 9
radio input "false"
radio input "true"
click at [301, 157] on input "radio" at bounding box center [302, 154] width 9 height 9
radio input "false"
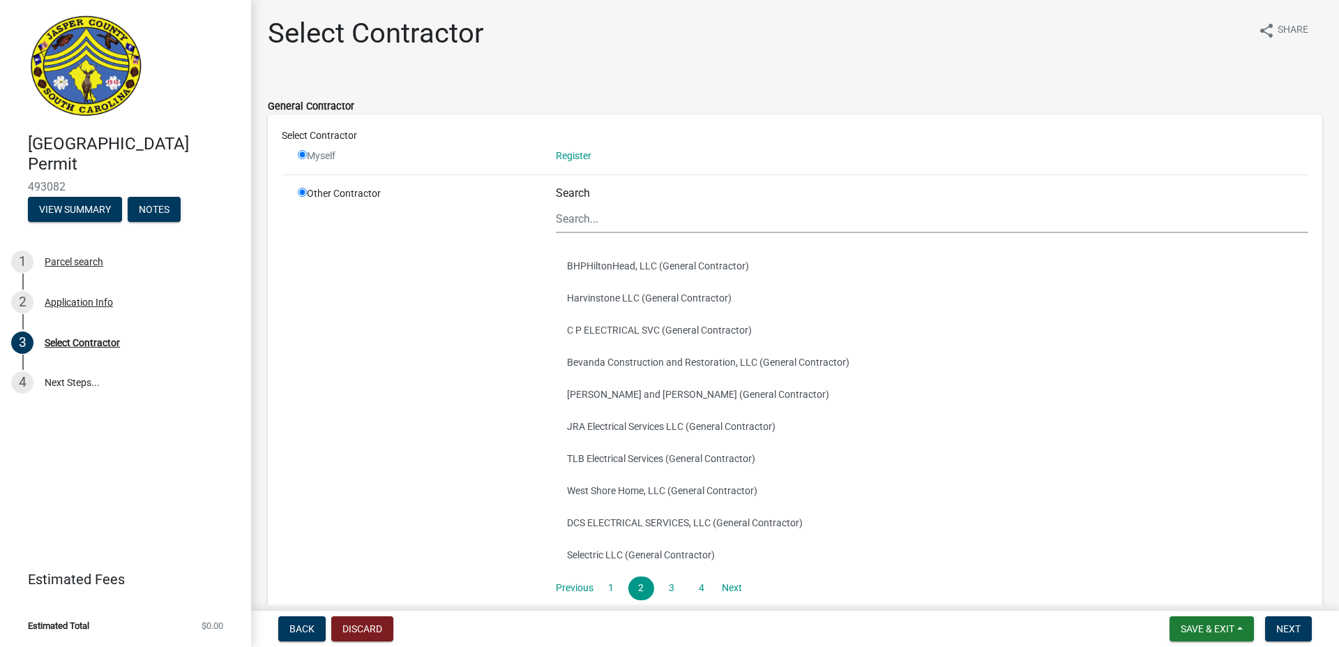
radio input "true"
click at [612, 215] on input "Search" at bounding box center [932, 218] width 753 height 29
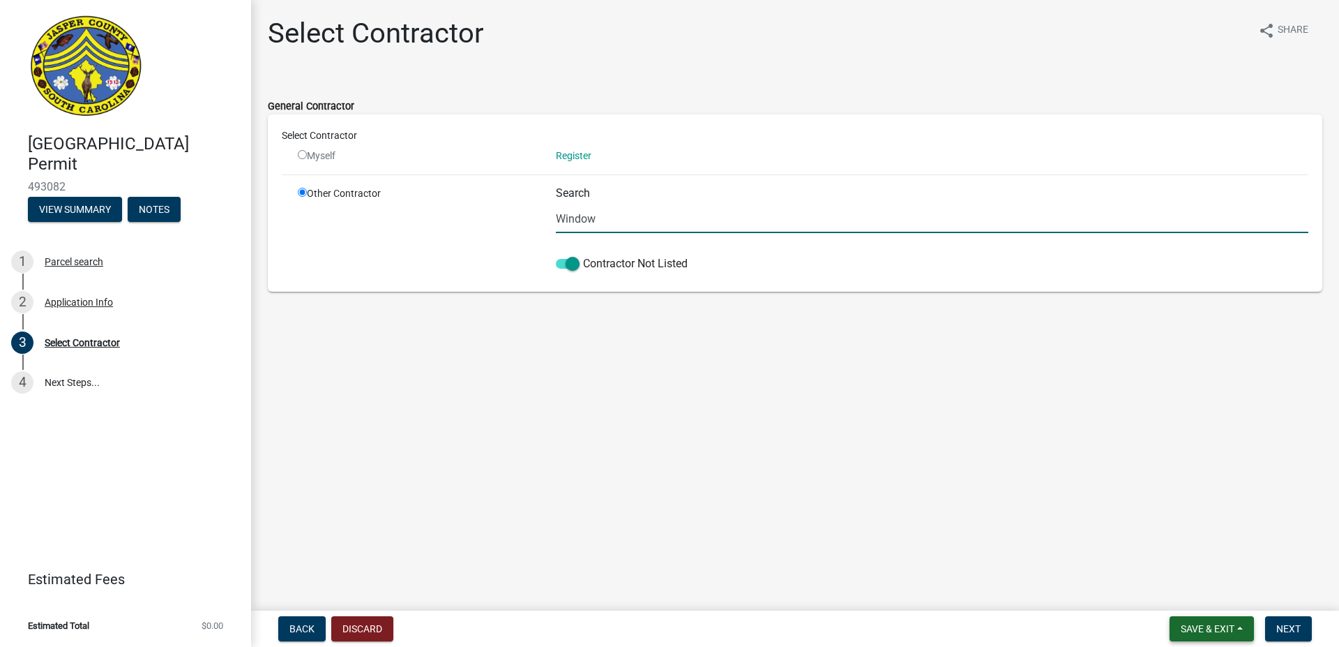
type input "Window"
click at [1214, 618] on button "Save & Exit" at bounding box center [1212, 628] width 84 height 25
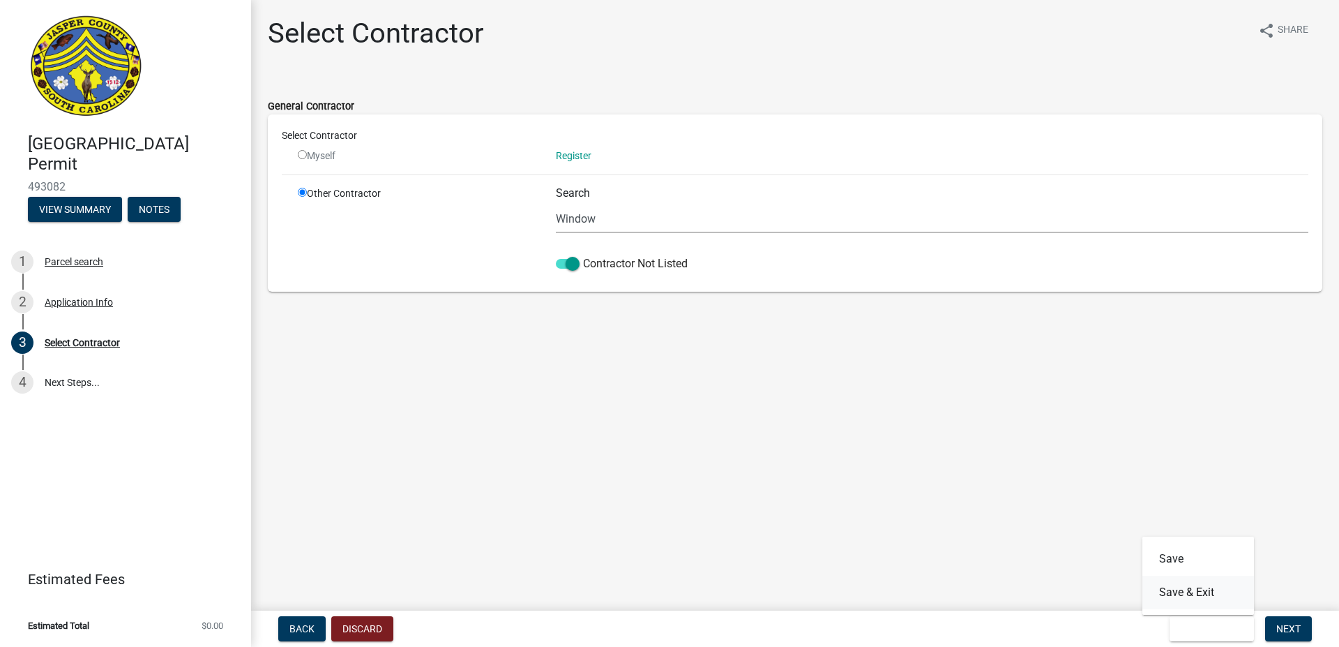
click at [1196, 586] on button "Save & Exit" at bounding box center [1198, 591] width 112 height 33
